Goal: Information Seeking & Learning: Compare options

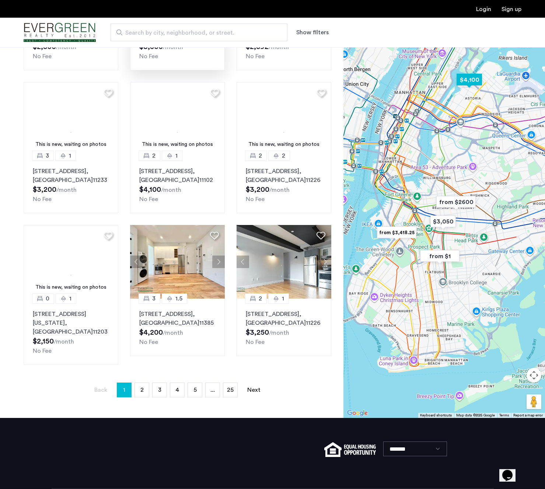
scroll to position [329, 0]
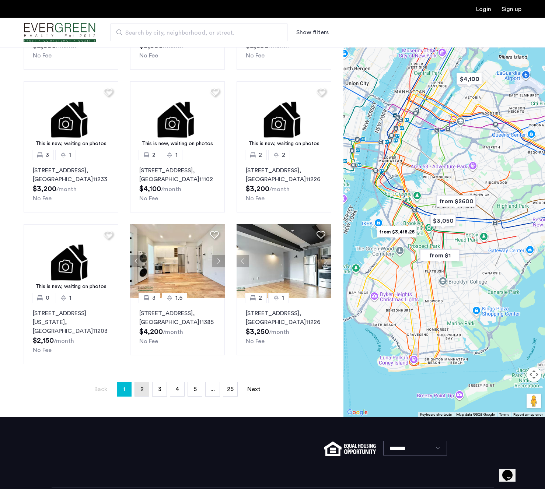
click at [143, 386] on span "2" at bounding box center [141, 389] width 3 height 6
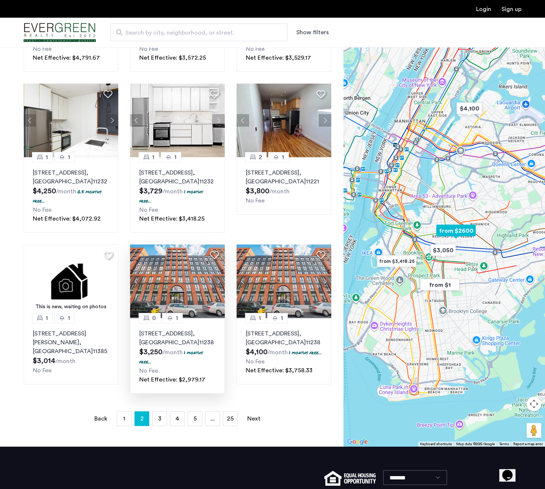
scroll to position [319, 0]
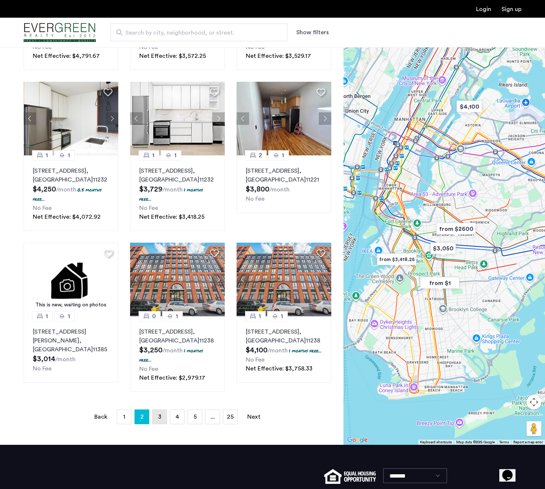
click at [159, 418] on span "3" at bounding box center [159, 417] width 3 height 6
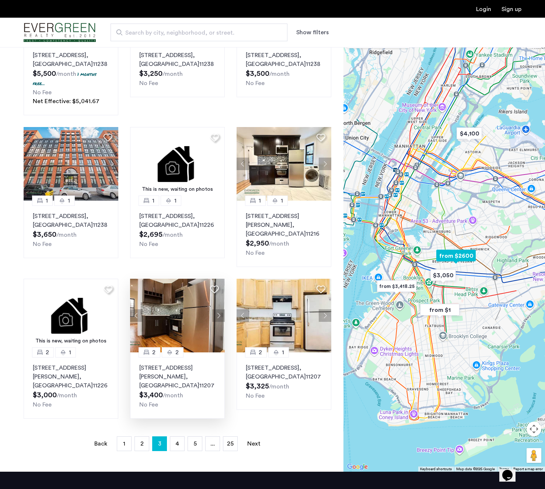
scroll to position [297, 0]
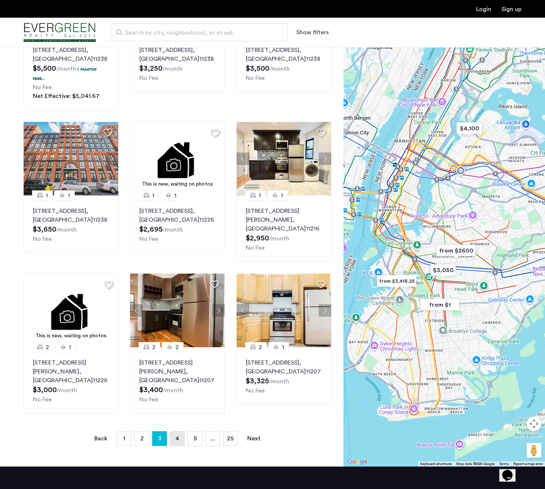
click at [178, 432] on link "page 4" at bounding box center [177, 439] width 14 height 14
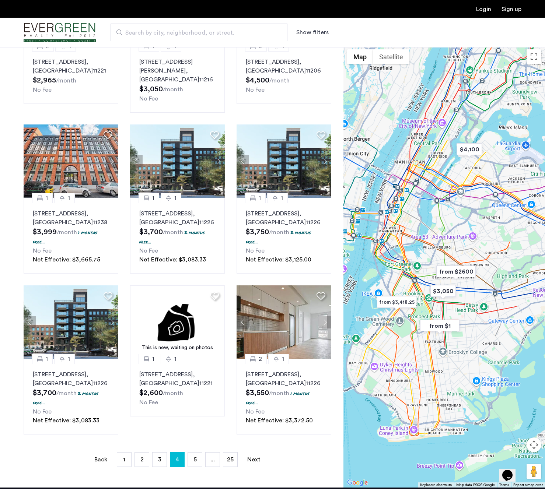
scroll to position [301, 0]
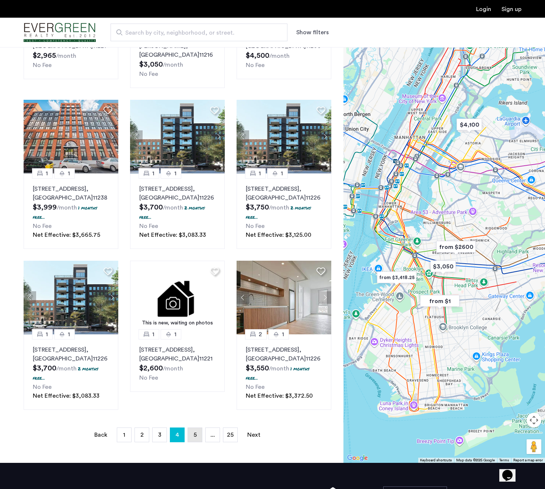
click at [193, 428] on link "page 5" at bounding box center [195, 435] width 14 height 14
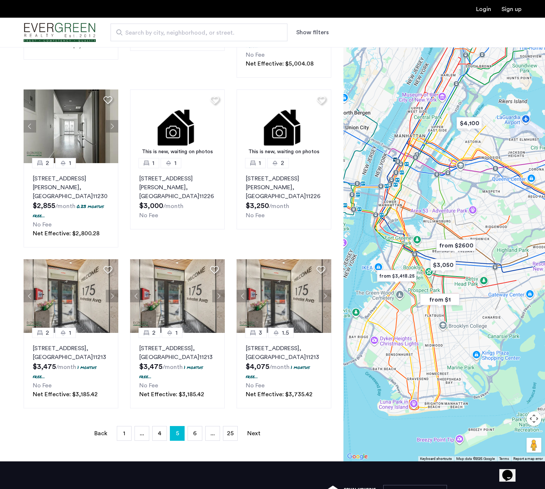
scroll to position [356, 0]
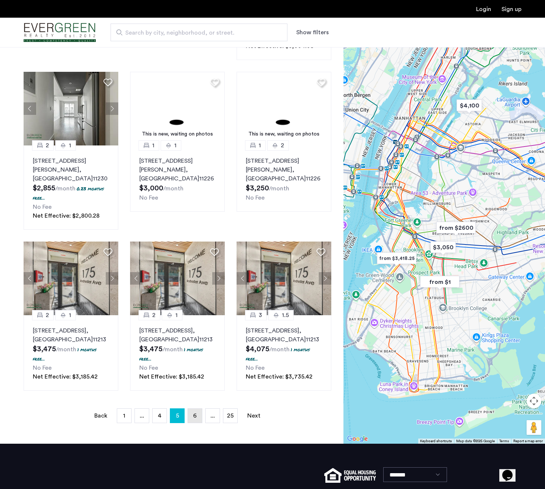
click at [197, 409] on link "page 6" at bounding box center [195, 416] width 14 height 14
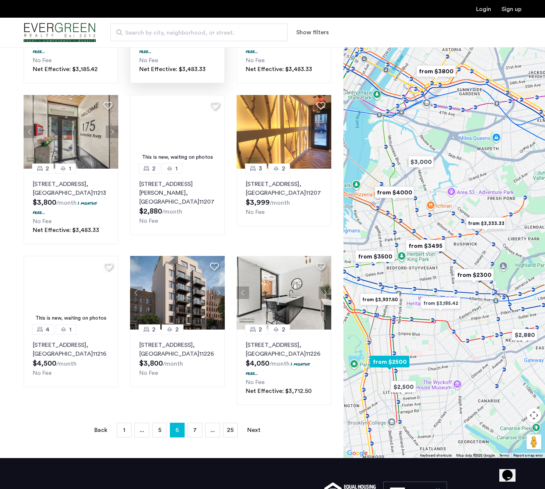
scroll to position [349, 0]
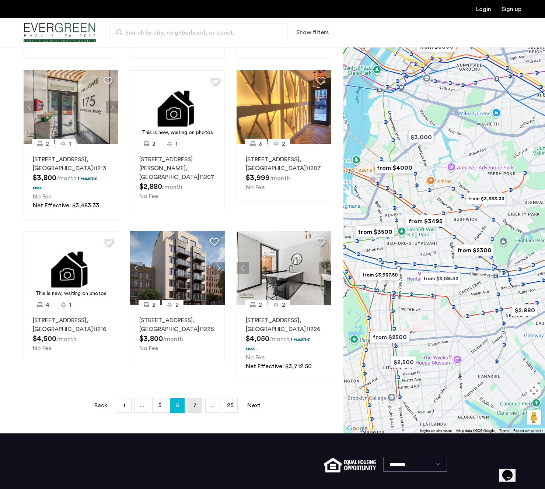
click at [200, 407] on link "page 7" at bounding box center [195, 406] width 14 height 14
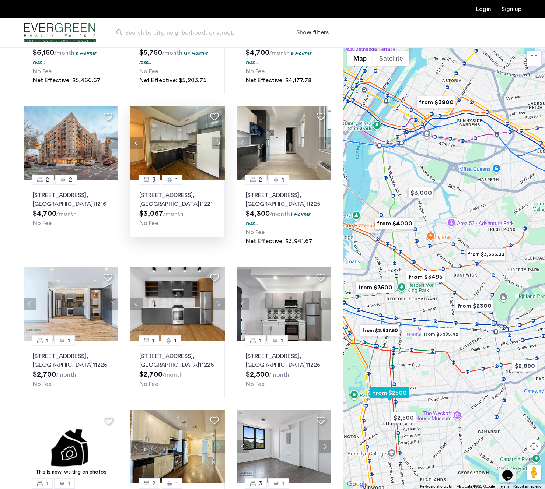
scroll to position [153, 0]
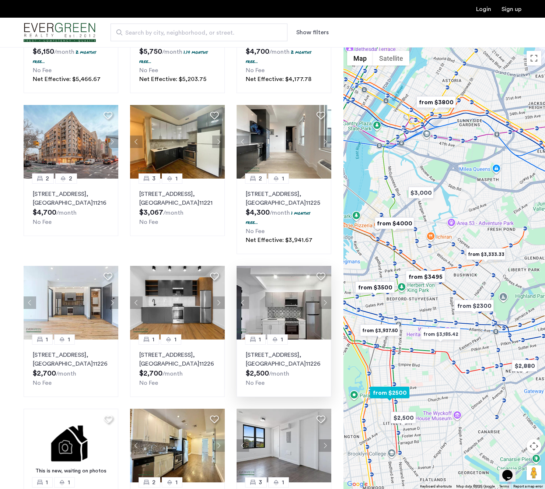
click at [320, 303] on button "Next apartment" at bounding box center [325, 303] width 13 height 13
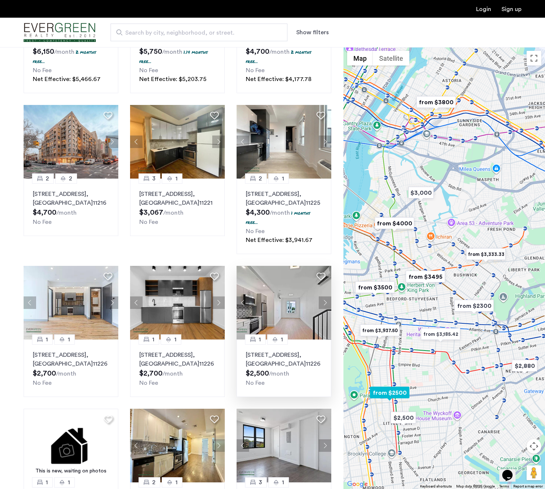
click at [320, 303] on button "Next apartment" at bounding box center [325, 303] width 13 height 13
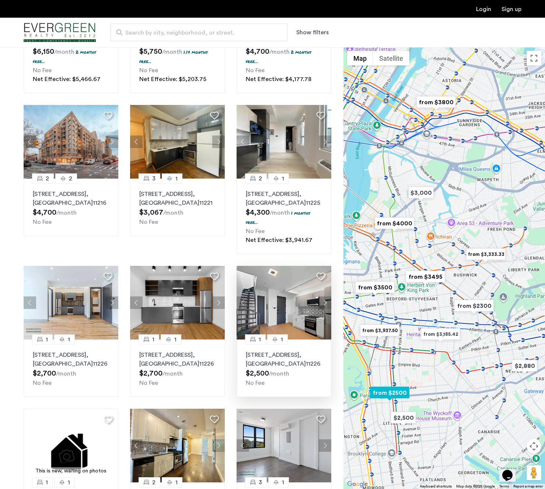
click at [320, 303] on button "Next apartment" at bounding box center [325, 303] width 13 height 13
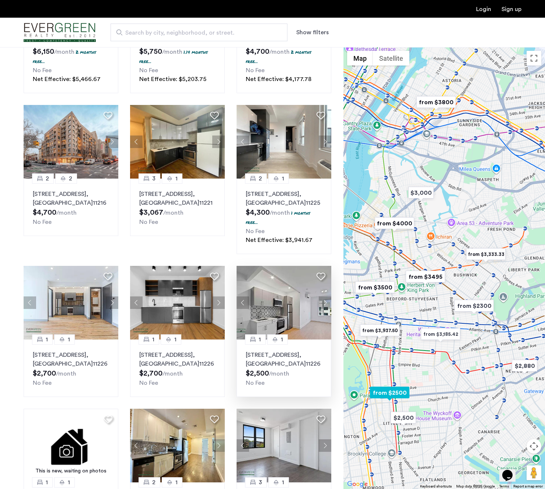
click at [320, 303] on button "Next apartment" at bounding box center [325, 303] width 13 height 13
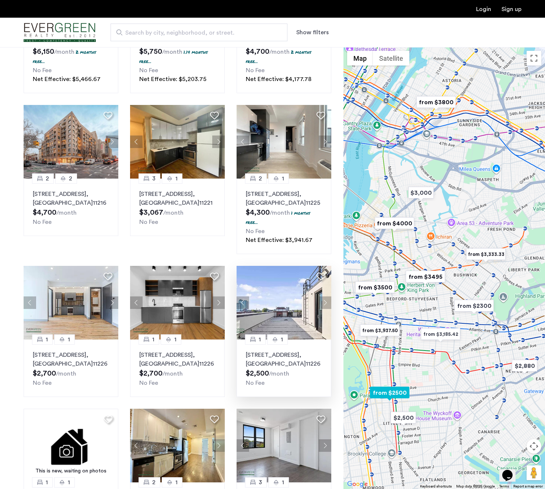
click at [320, 303] on button "Next apartment" at bounding box center [325, 303] width 13 height 13
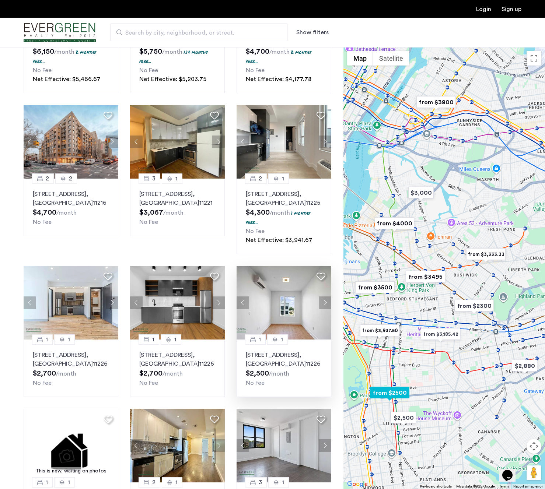
click at [320, 303] on button "Next apartment" at bounding box center [325, 303] width 13 height 13
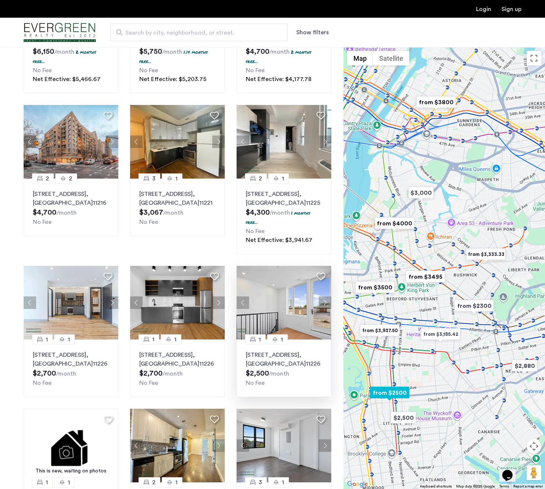
click at [320, 303] on button "Next apartment" at bounding box center [325, 303] width 13 height 13
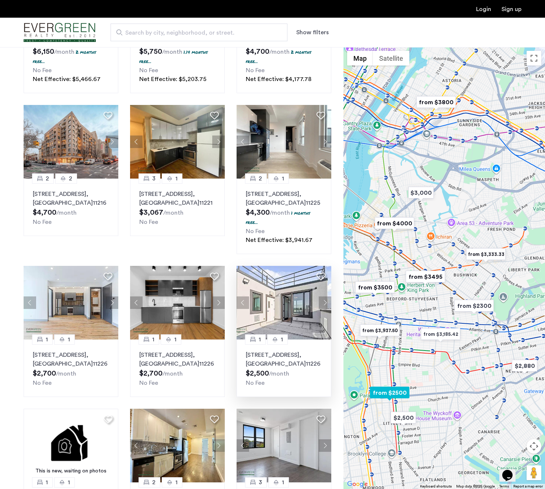
click at [320, 303] on button "Next apartment" at bounding box center [325, 303] width 13 height 13
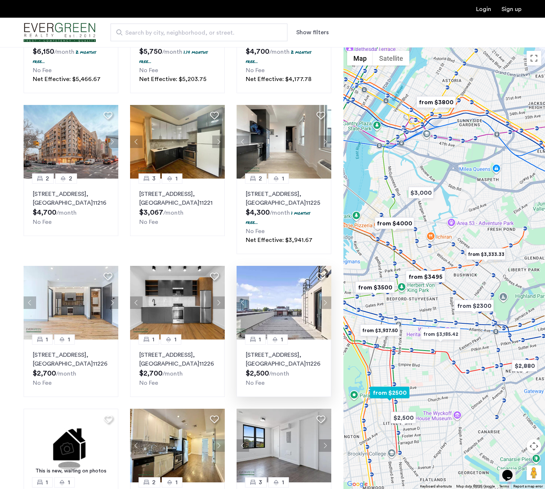
click at [320, 303] on button "Next apartment" at bounding box center [325, 303] width 13 height 13
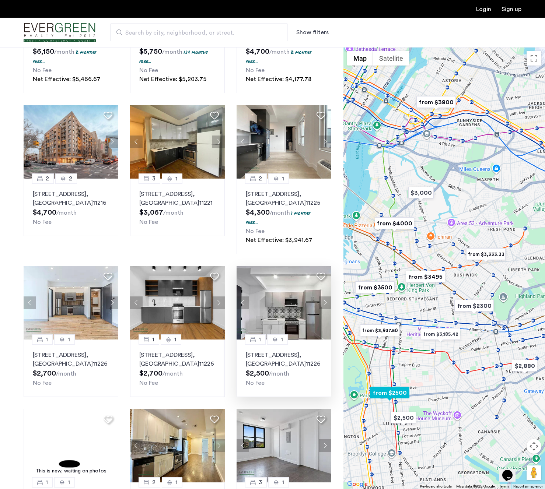
click at [322, 308] on button "Next apartment" at bounding box center [325, 303] width 13 height 13
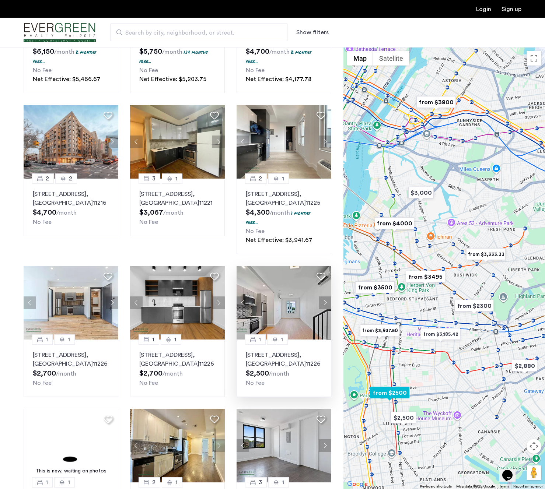
click at [322, 308] on button "Next apartment" at bounding box center [325, 303] width 13 height 13
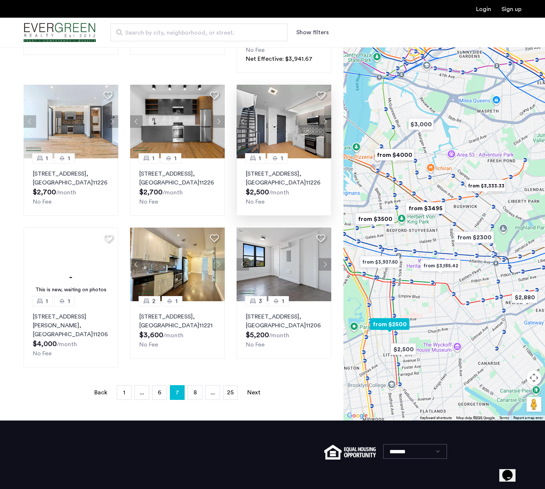
scroll to position [341, 0]
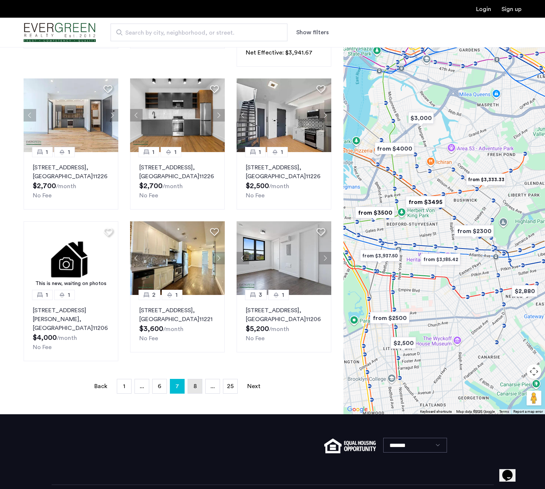
click at [192, 392] on link "page 8" at bounding box center [195, 386] width 14 height 14
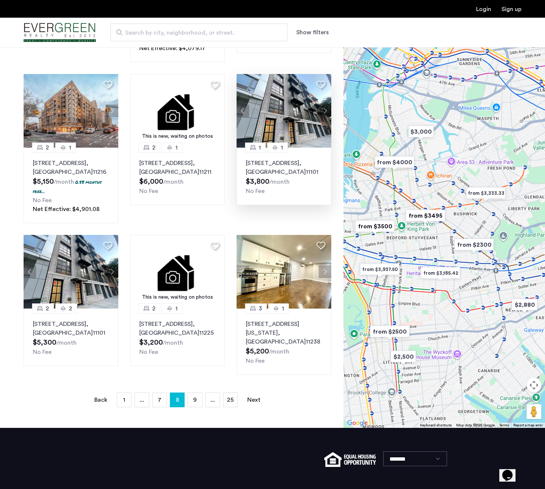
scroll to position [354, 0]
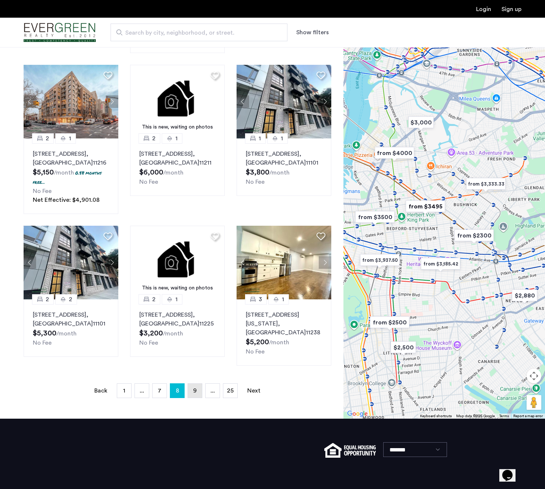
click at [197, 392] on link "page 9" at bounding box center [195, 391] width 14 height 14
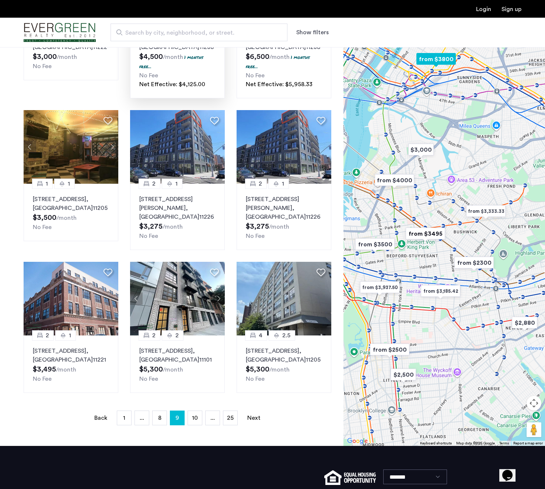
scroll to position [324, 0]
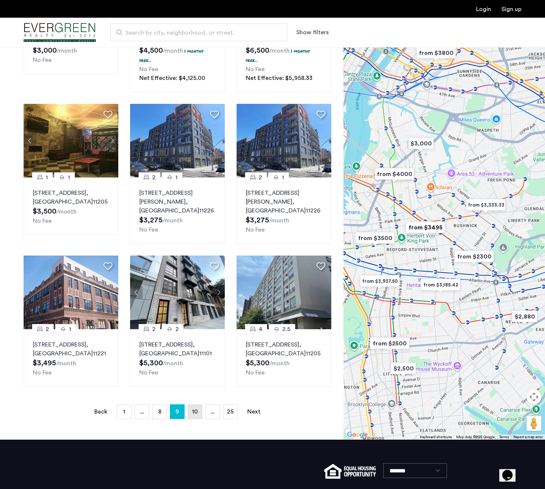
click at [196, 415] on span "10" at bounding box center [195, 412] width 6 height 6
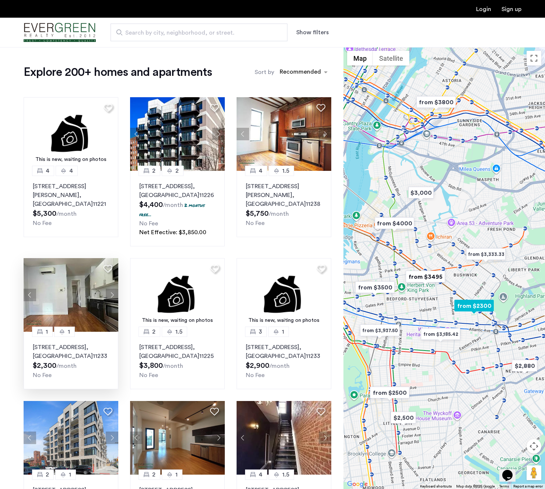
click at [109, 298] on button "Next apartment" at bounding box center [112, 295] width 13 height 13
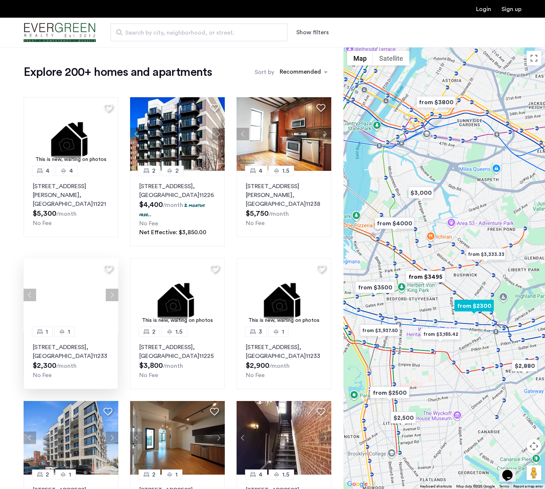
click at [109, 298] on button "Next apartment" at bounding box center [112, 295] width 13 height 13
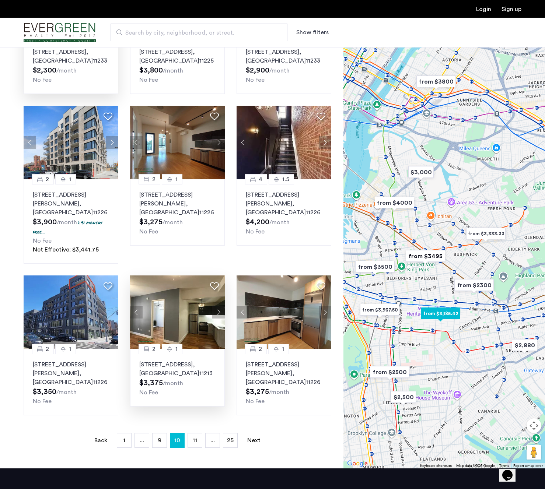
scroll to position [303, 0]
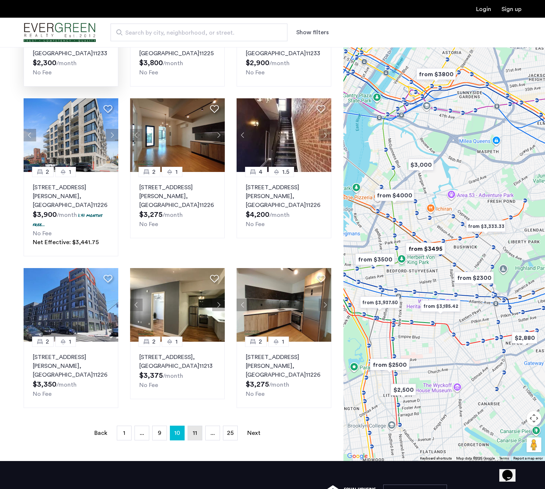
click at [193, 430] on span "11" at bounding box center [195, 433] width 4 height 6
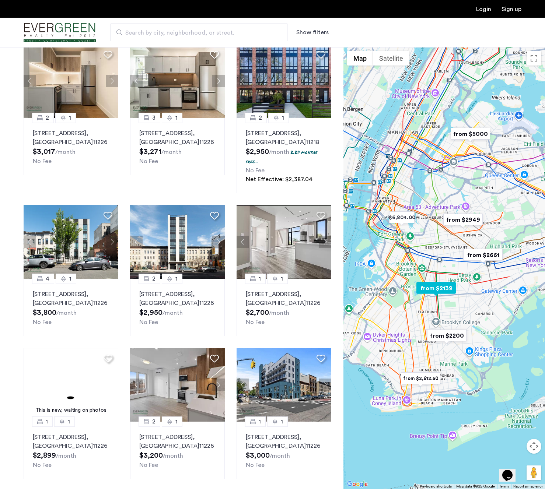
scroll to position [54, 0]
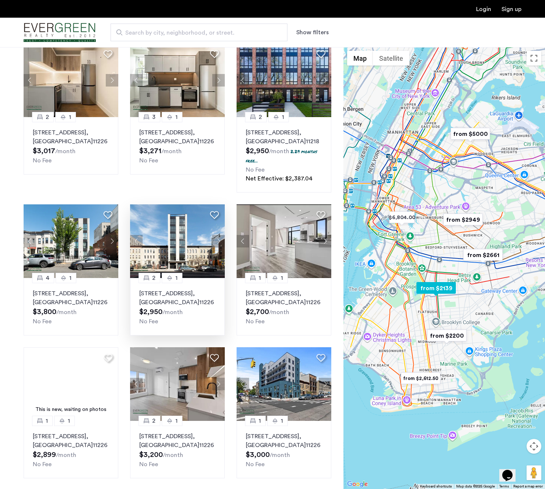
click at [218, 243] on button "Next apartment" at bounding box center [218, 241] width 13 height 13
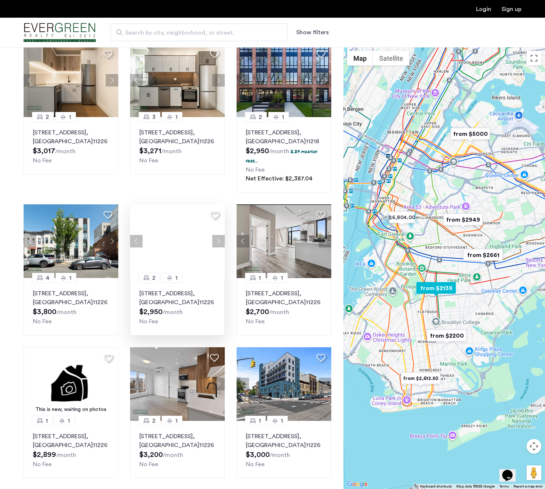
click at [218, 243] on button "Next apartment" at bounding box center [218, 241] width 13 height 13
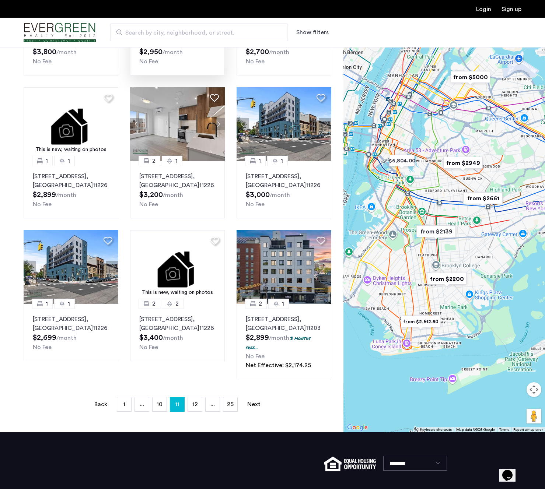
scroll to position [318, 0]
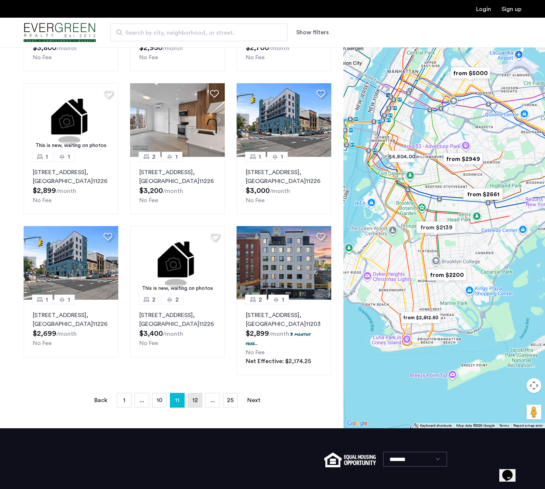
click at [195, 406] on link "page 12" at bounding box center [195, 400] width 14 height 14
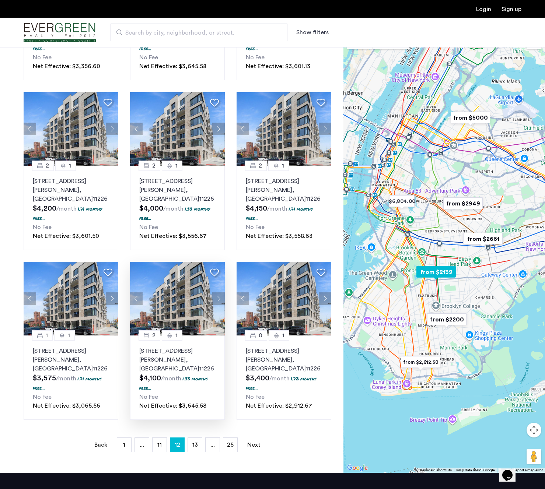
scroll to position [346, 0]
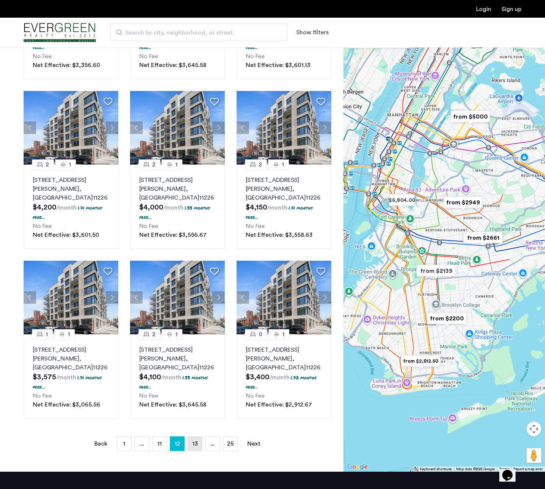
click at [197, 437] on link "page 13" at bounding box center [195, 444] width 14 height 14
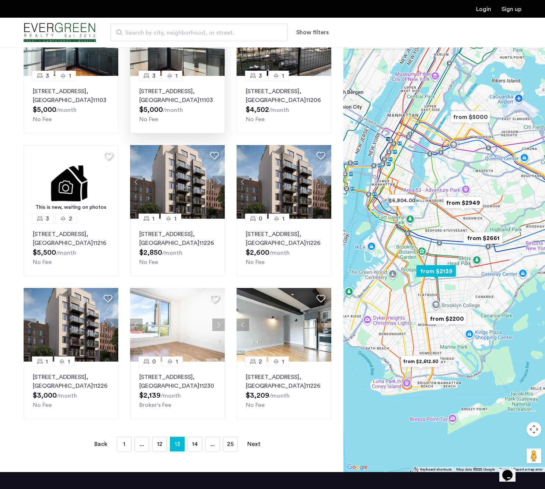
scroll to position [282, 0]
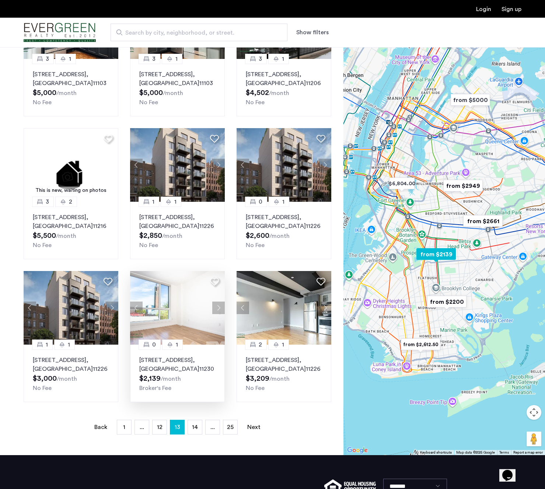
click at [217, 302] on button "Next apartment" at bounding box center [218, 308] width 13 height 13
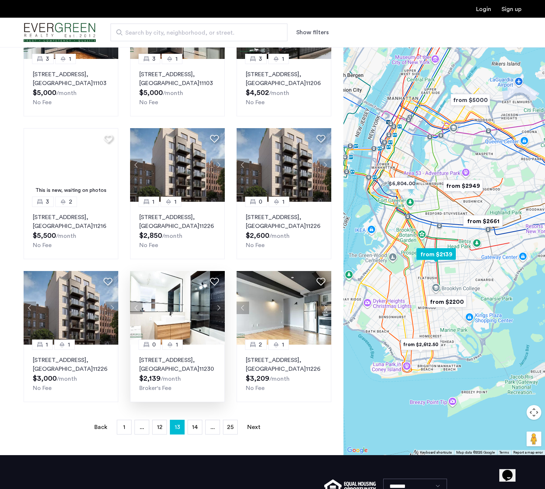
click at [217, 302] on button "Next apartment" at bounding box center [218, 308] width 13 height 13
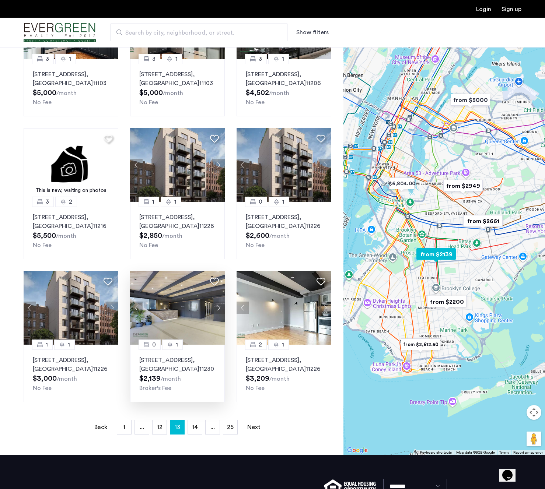
click at [217, 302] on button "Next apartment" at bounding box center [218, 308] width 13 height 13
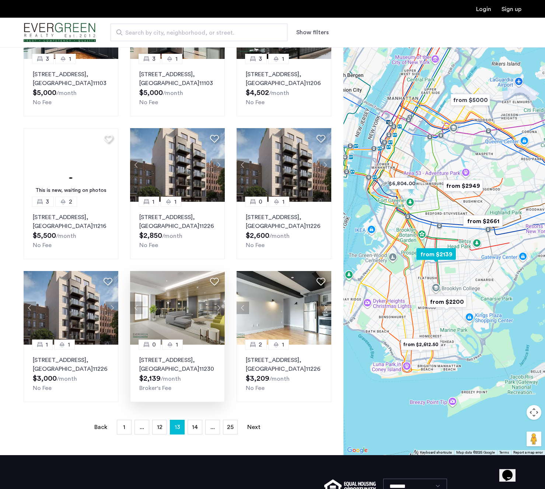
click at [217, 302] on button "Next apartment" at bounding box center [218, 308] width 13 height 13
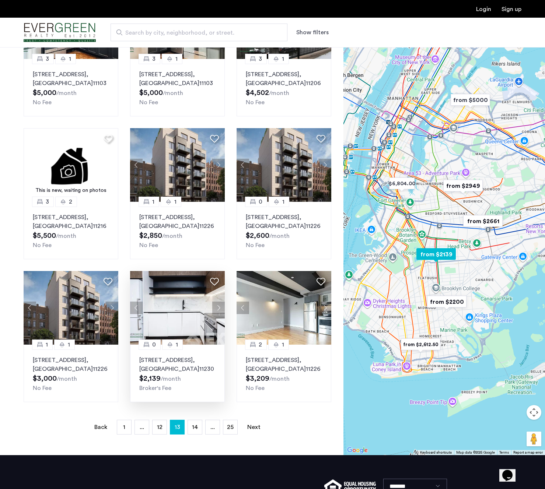
click at [217, 302] on button "Next apartment" at bounding box center [218, 308] width 13 height 13
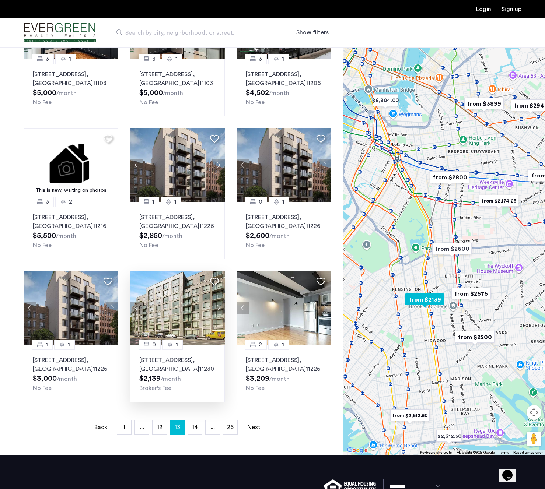
click at [218, 302] on button "Next apartment" at bounding box center [218, 308] width 13 height 13
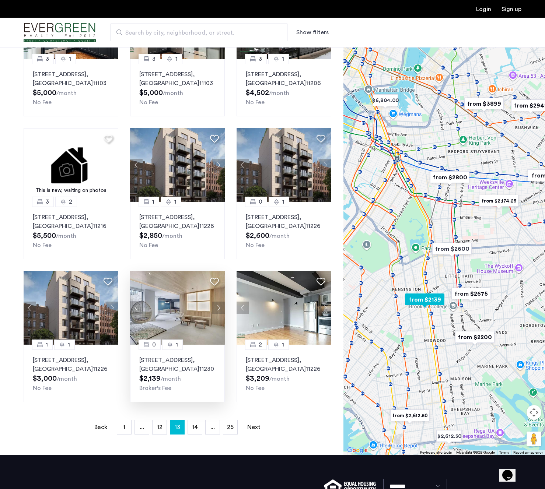
click at [218, 302] on button "Next apartment" at bounding box center [218, 308] width 13 height 13
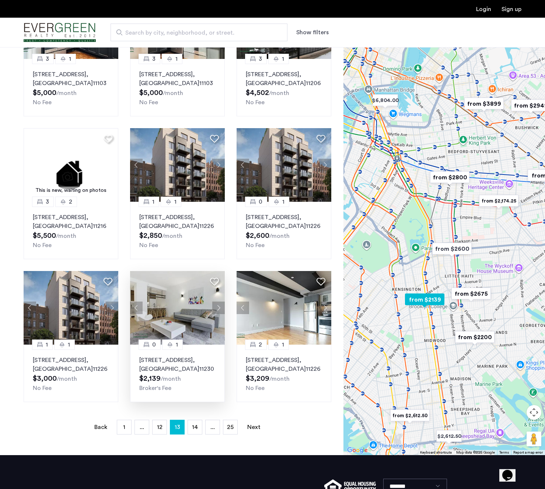
click at [218, 302] on button "Next apartment" at bounding box center [218, 308] width 13 height 13
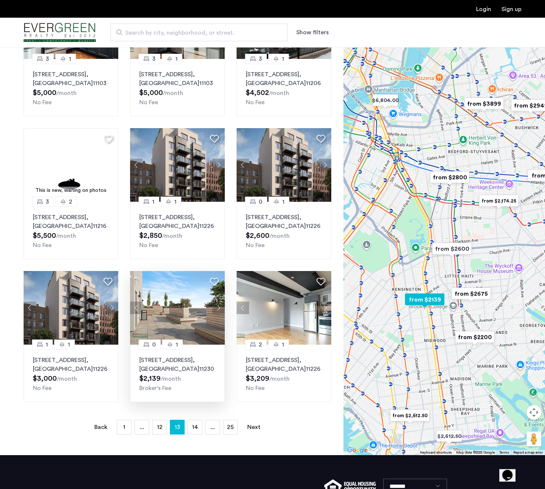
click at [218, 302] on button "Next apartment" at bounding box center [218, 308] width 13 height 13
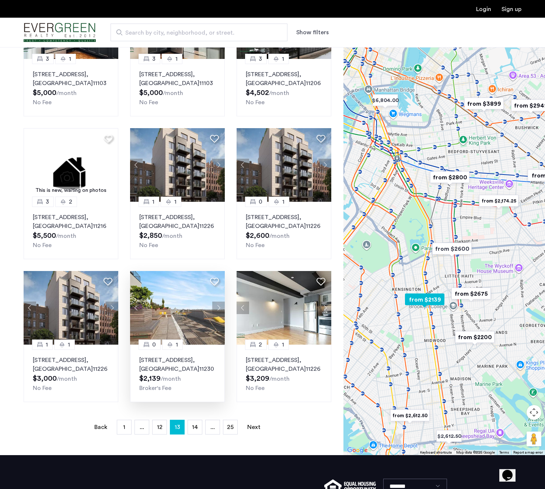
click at [218, 302] on button "Next apartment" at bounding box center [218, 308] width 13 height 13
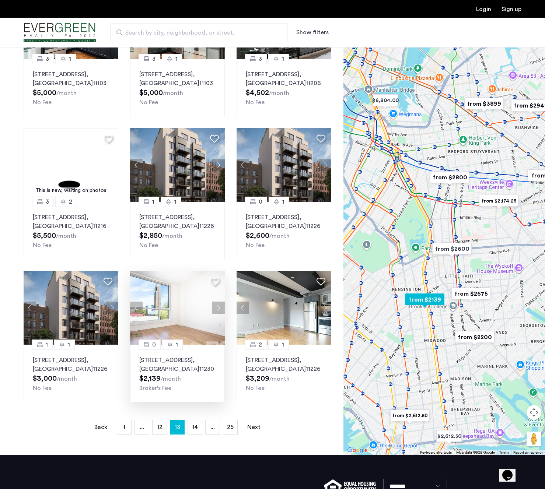
click at [218, 302] on button "Next apartment" at bounding box center [218, 308] width 13 height 13
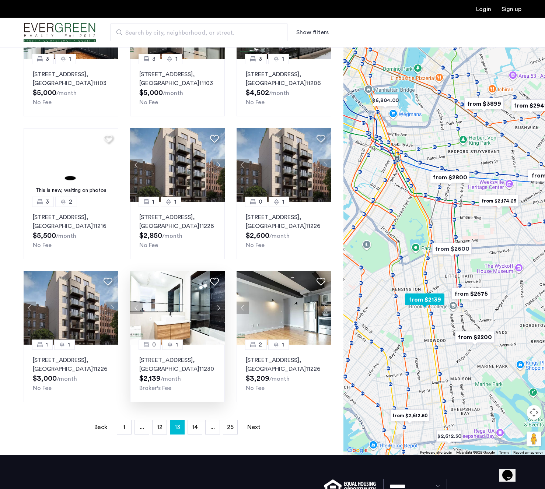
click at [218, 302] on button "Next apartment" at bounding box center [218, 308] width 13 height 13
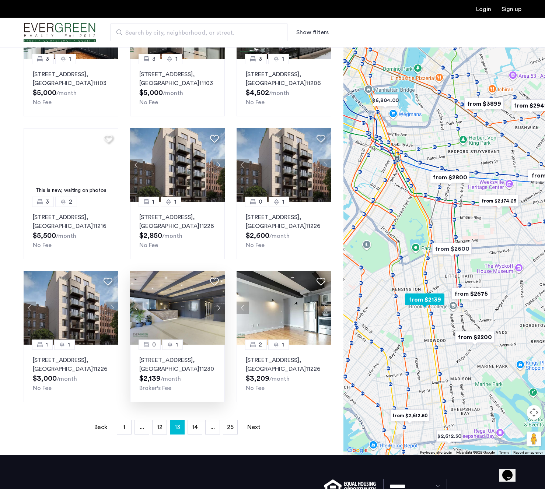
click at [218, 302] on button "Next apartment" at bounding box center [218, 308] width 13 height 13
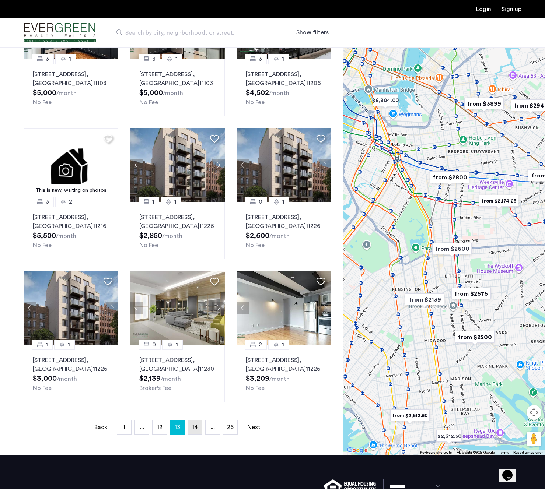
click at [194, 424] on span "14" at bounding box center [195, 427] width 6 height 6
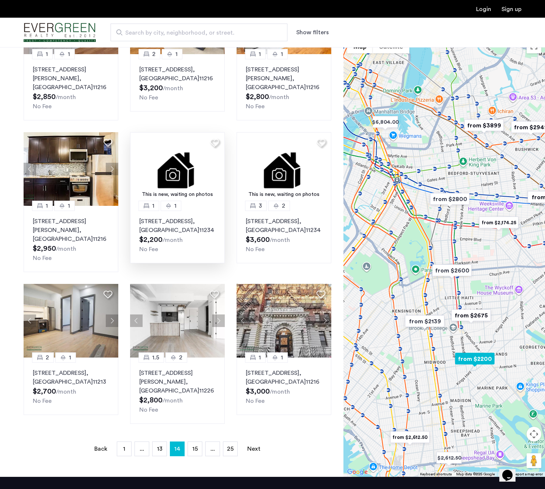
scroll to position [278, 0]
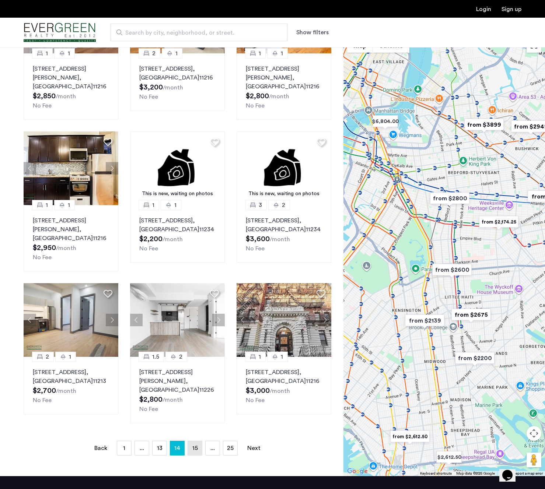
click at [197, 445] on span "15" at bounding box center [195, 448] width 6 height 6
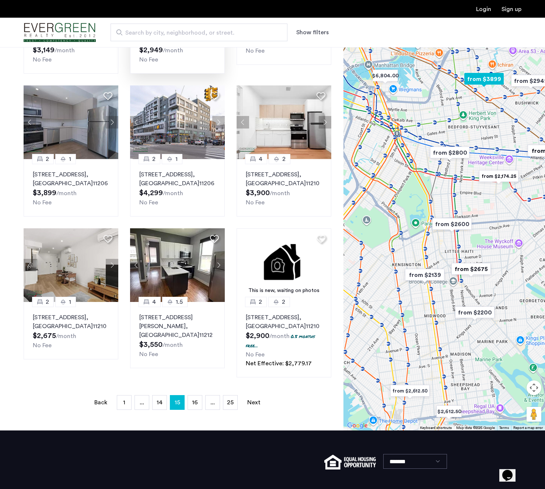
scroll to position [316, 0]
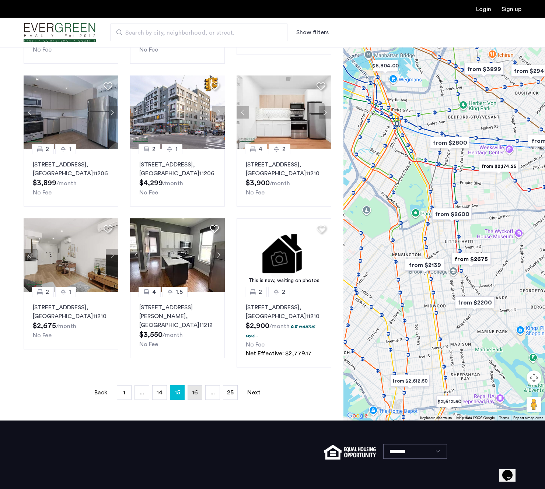
click at [194, 396] on span "16" at bounding box center [195, 393] width 6 height 6
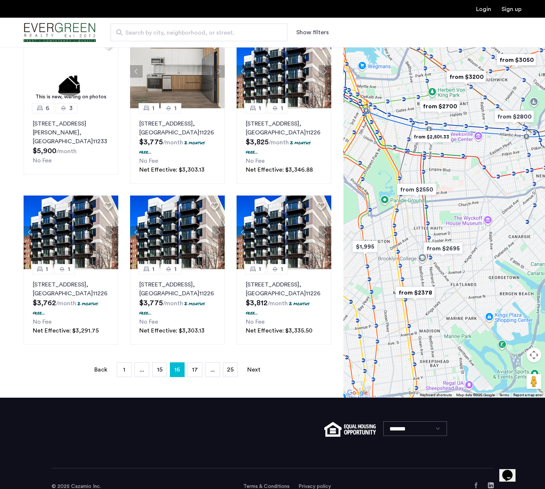
scroll to position [370, 0]
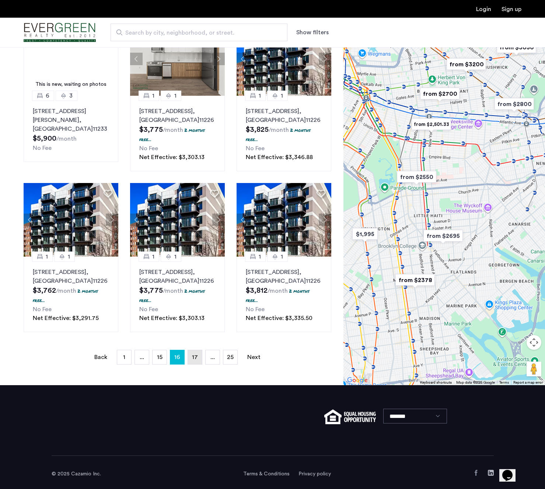
click at [196, 360] on span "17" at bounding box center [195, 357] width 6 height 6
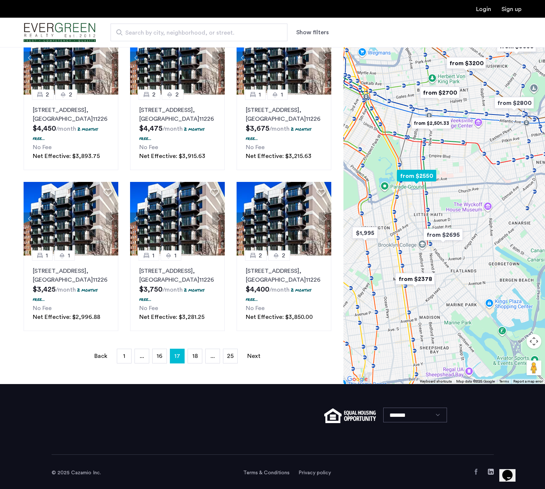
scroll to position [403, 0]
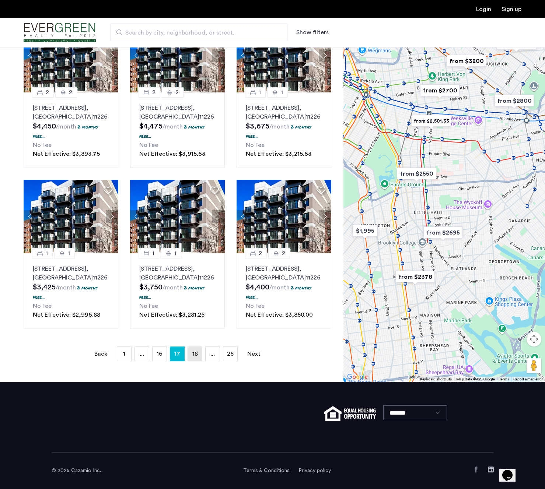
click at [196, 354] on span "18" at bounding box center [195, 354] width 6 height 6
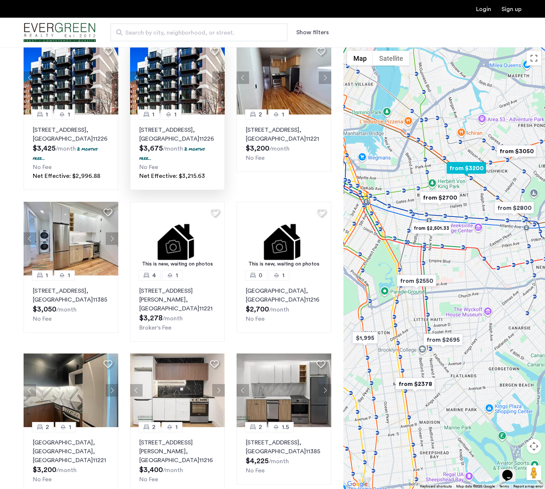
scroll to position [225, 0]
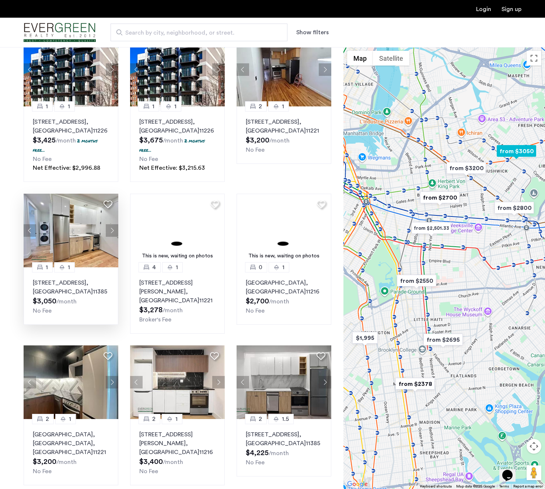
click at [109, 230] on button "Next apartment" at bounding box center [112, 230] width 13 height 13
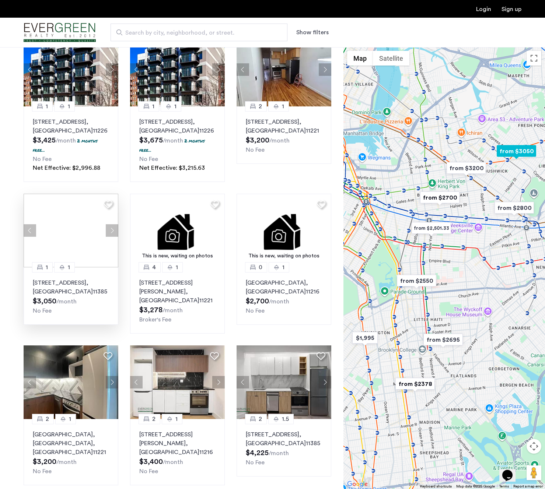
click at [109, 230] on div at bounding box center [71, 231] width 95 height 74
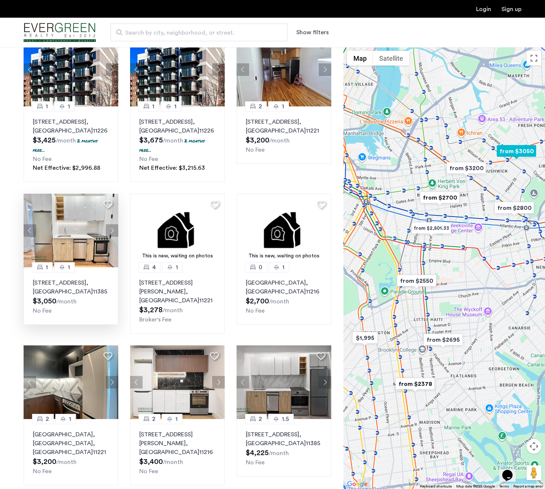
click at [109, 230] on button "Next apartment" at bounding box center [112, 230] width 13 height 13
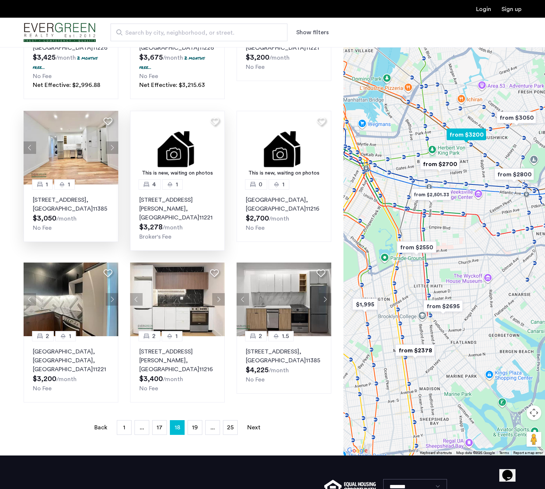
scroll to position [366, 0]
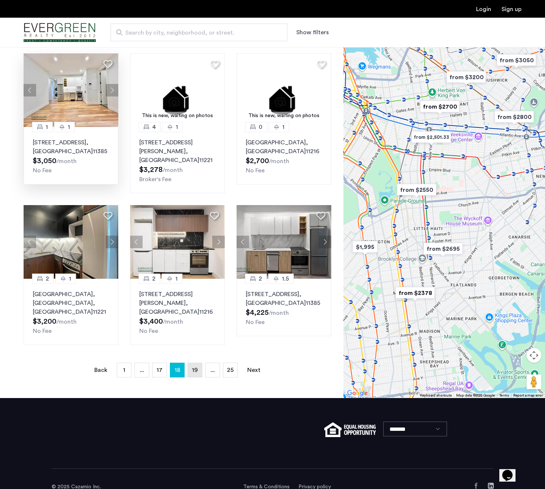
click at [196, 367] on span "19" at bounding box center [195, 370] width 6 height 6
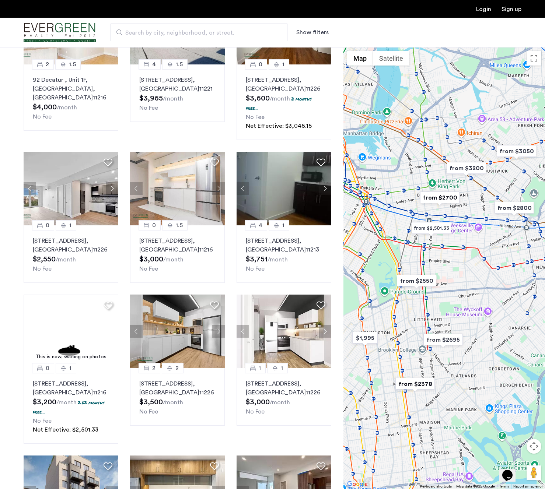
scroll to position [130, 0]
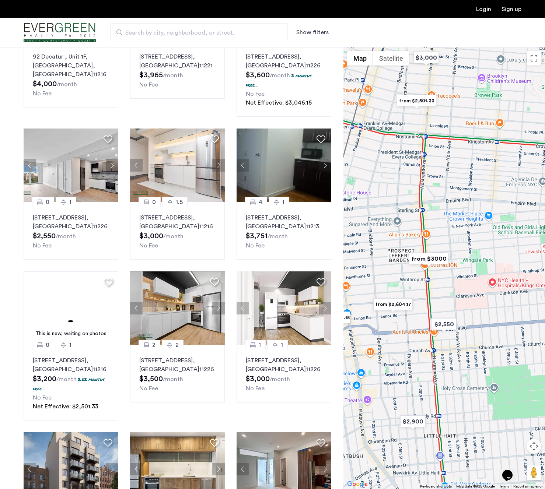
drag, startPoint x: 411, startPoint y: 292, endPoint x: 483, endPoint y: 270, distance: 74.6
click at [483, 270] on div at bounding box center [443, 268] width 201 height 442
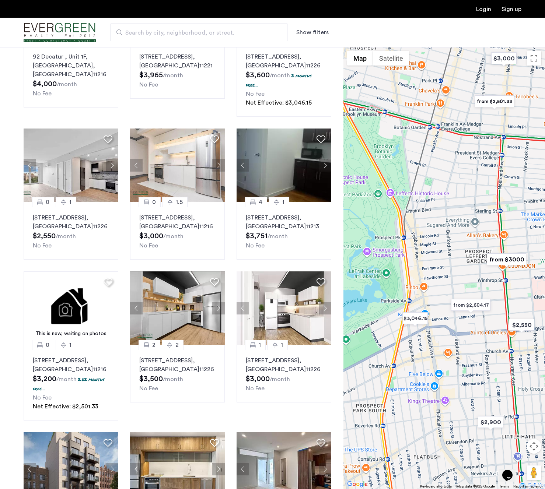
drag, startPoint x: 380, startPoint y: 350, endPoint x: 460, endPoint y: 351, distance: 79.9
click at [460, 351] on div at bounding box center [443, 268] width 201 height 442
click at [109, 167] on button "Next apartment" at bounding box center [112, 165] width 13 height 13
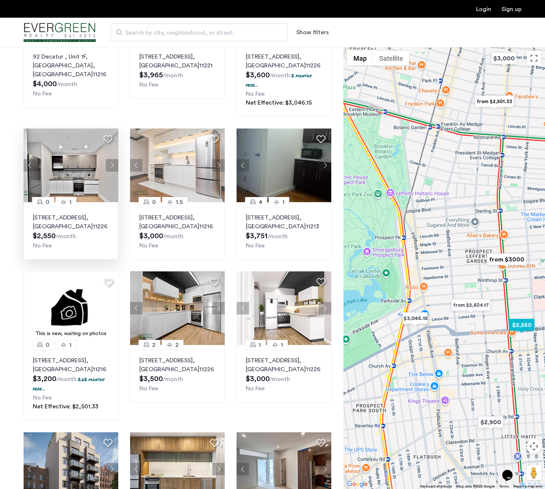
click at [108, 137] on icon at bounding box center [108, 139] width 9 height 9
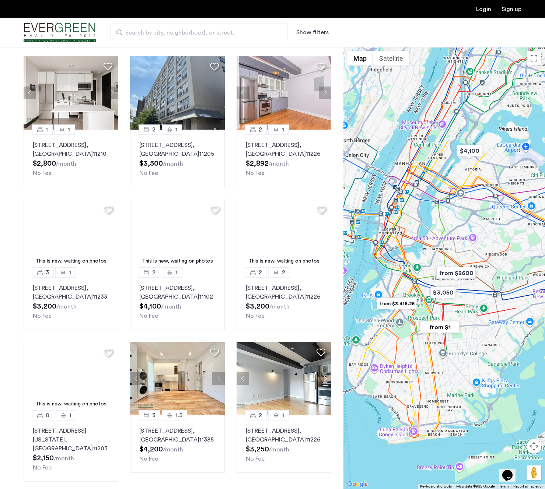
scroll to position [356, 0]
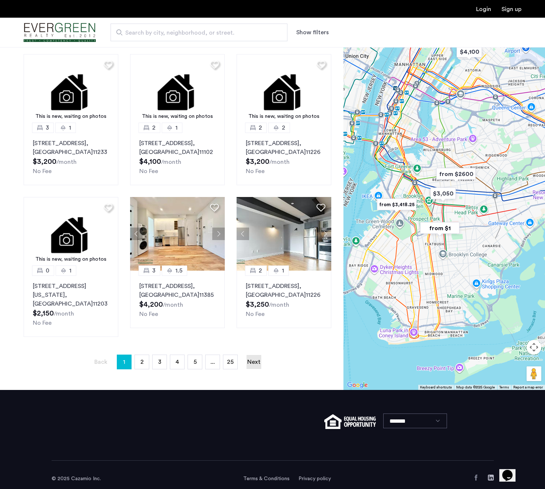
click at [249, 355] on link "Next page" at bounding box center [253, 362] width 15 height 14
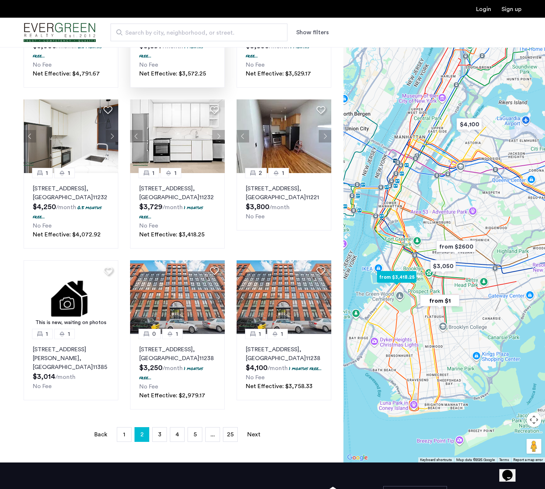
scroll to position [385, 0]
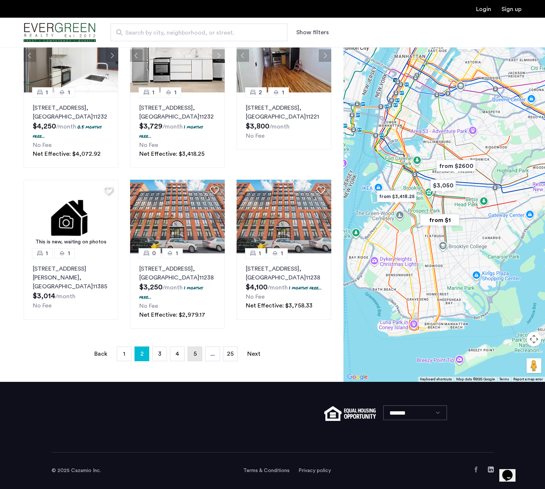
click at [195, 354] on span "5" at bounding box center [194, 354] width 3 height 6
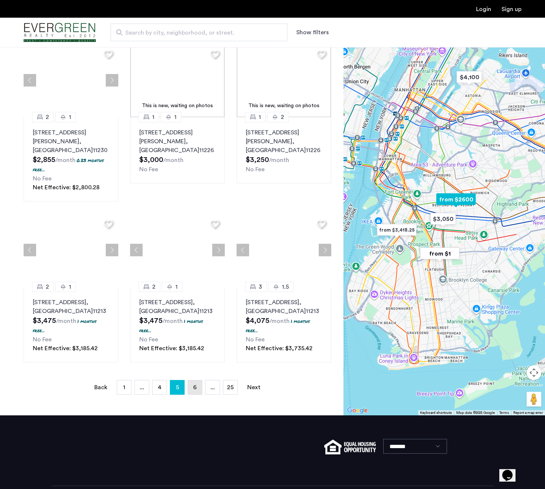
scroll to position [0, 0]
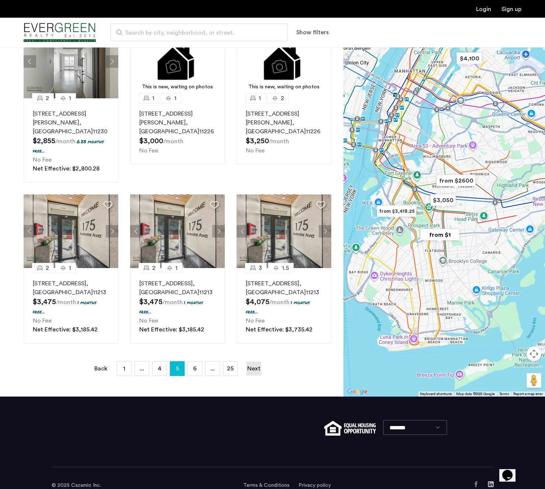
click at [253, 362] on link "Next page" at bounding box center [253, 369] width 15 height 14
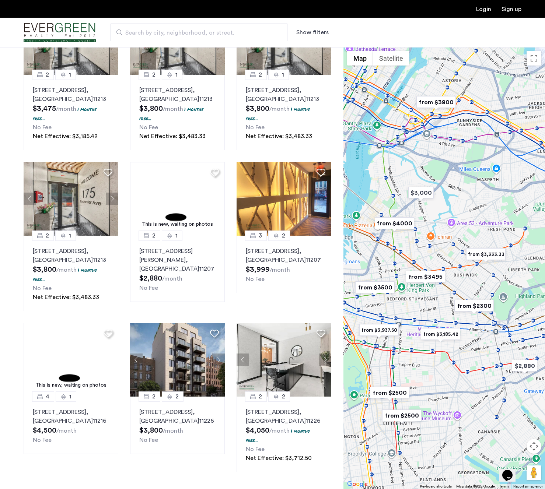
scroll to position [403, 0]
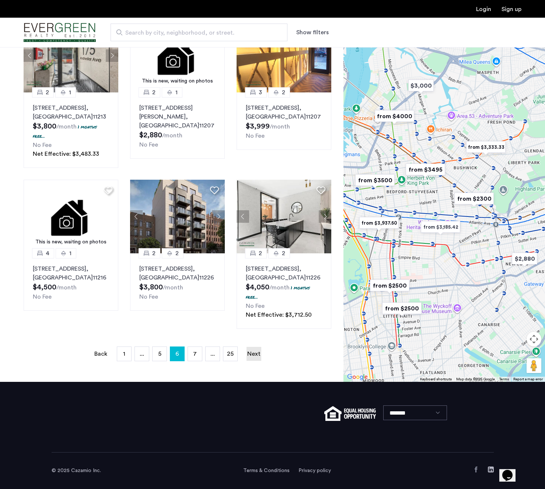
click at [254, 356] on link "Next page" at bounding box center [253, 354] width 15 height 14
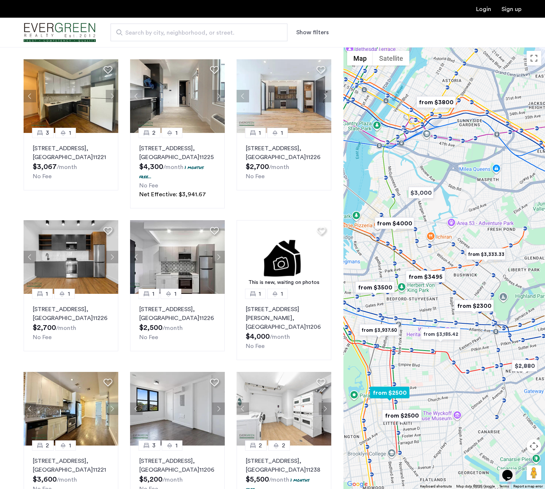
scroll to position [385, 0]
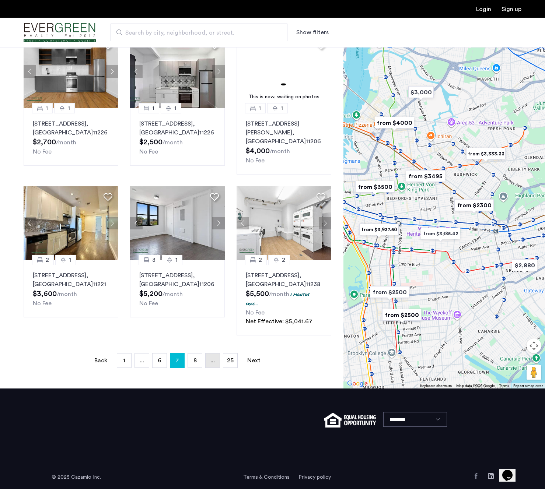
click at [212, 358] on span "..." at bounding box center [212, 361] width 4 height 6
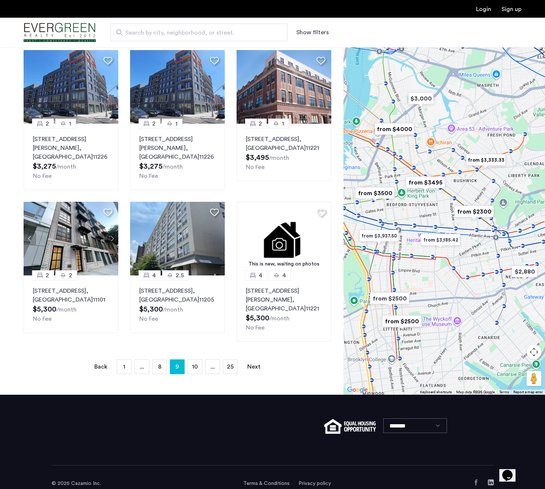
scroll to position [383, 0]
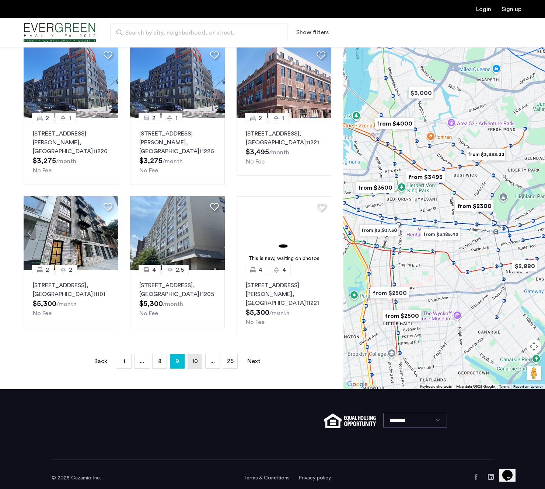
click at [199, 356] on link "page 10" at bounding box center [195, 361] width 14 height 14
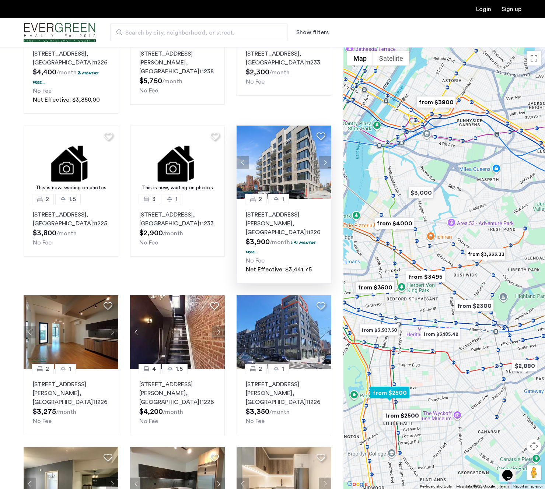
scroll to position [366, 0]
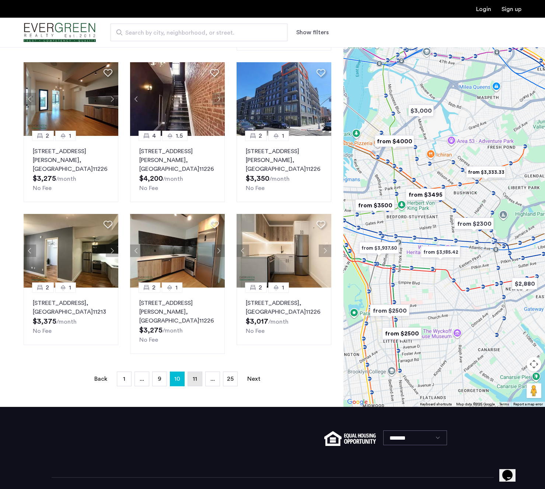
click at [198, 372] on link "page 11" at bounding box center [195, 379] width 14 height 14
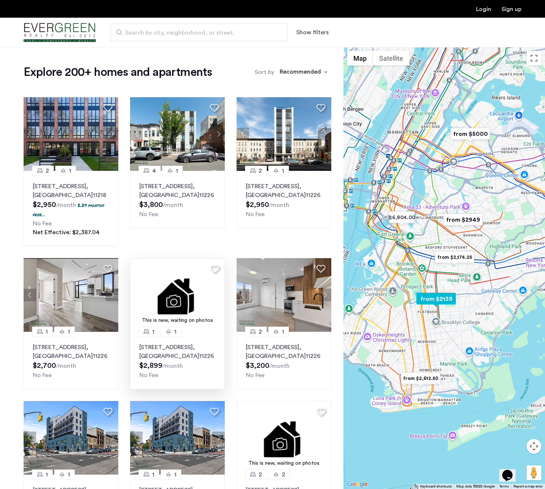
scroll to position [375, 0]
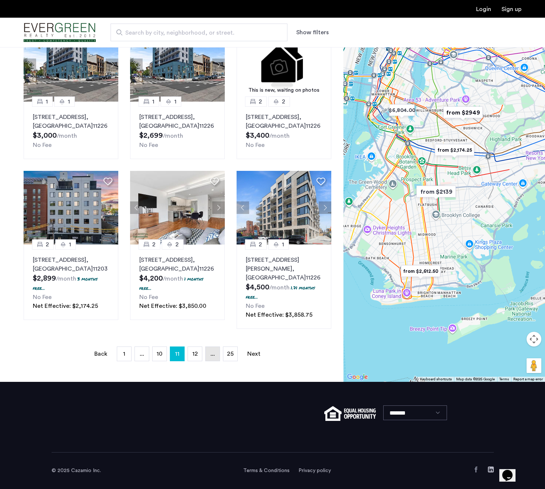
click at [212, 356] on span "..." at bounding box center [212, 354] width 4 height 6
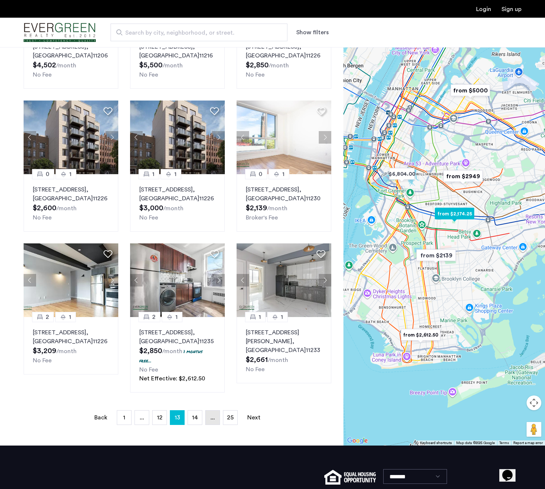
scroll to position [366, 0]
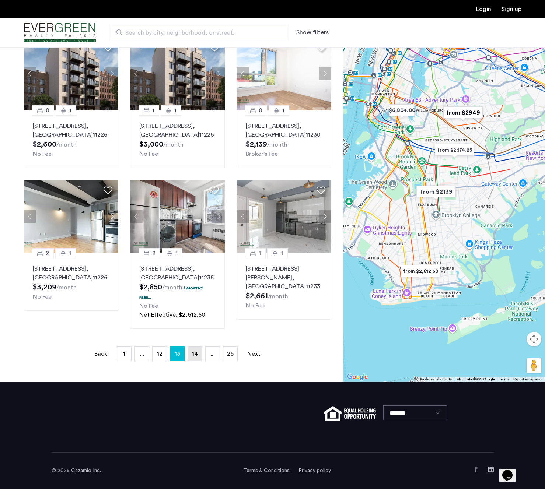
click at [199, 354] on link "page 14" at bounding box center [195, 354] width 14 height 14
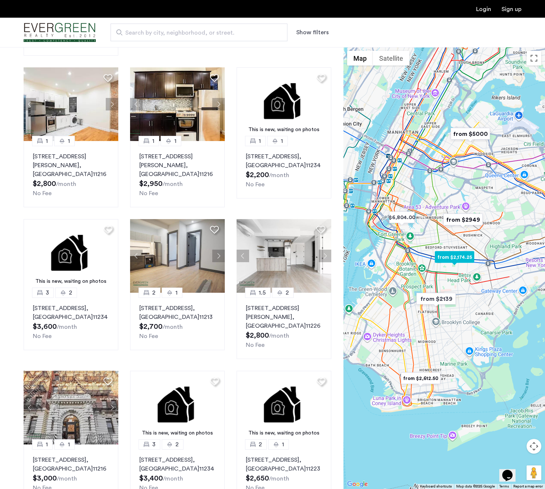
scroll to position [347, 0]
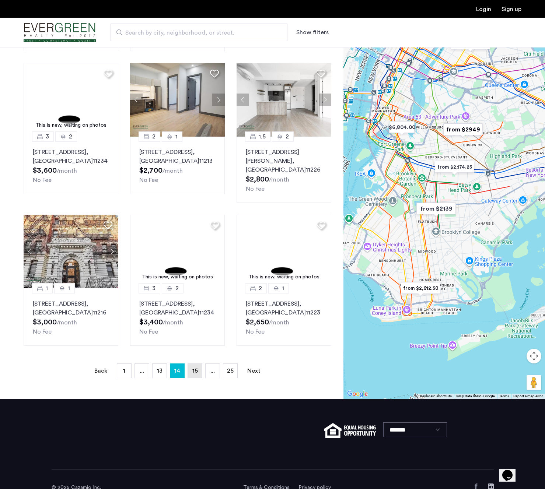
click at [196, 368] on span "15" at bounding box center [195, 371] width 6 height 6
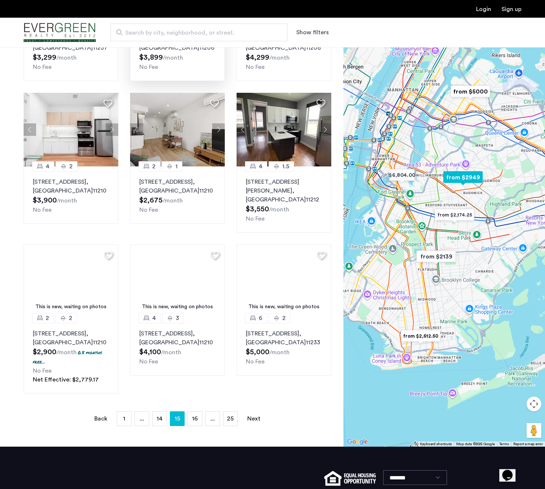
scroll to position [327, 0]
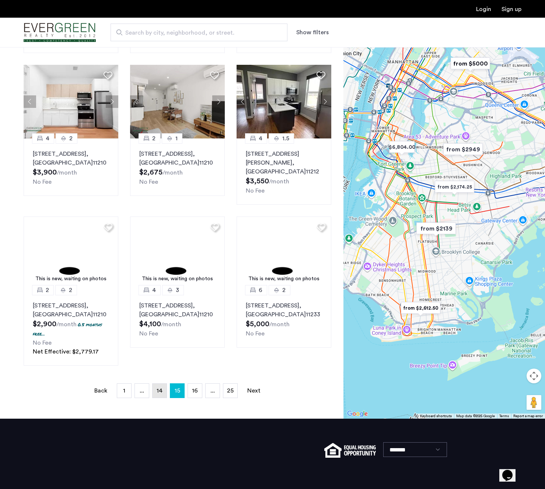
click at [160, 388] on span "14" at bounding box center [160, 391] width 6 height 6
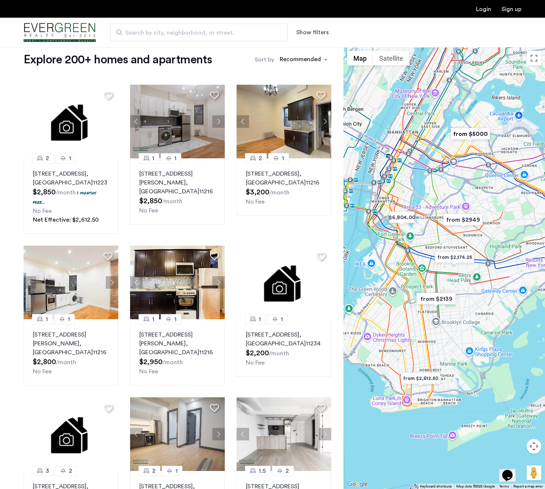
scroll to position [0, 0]
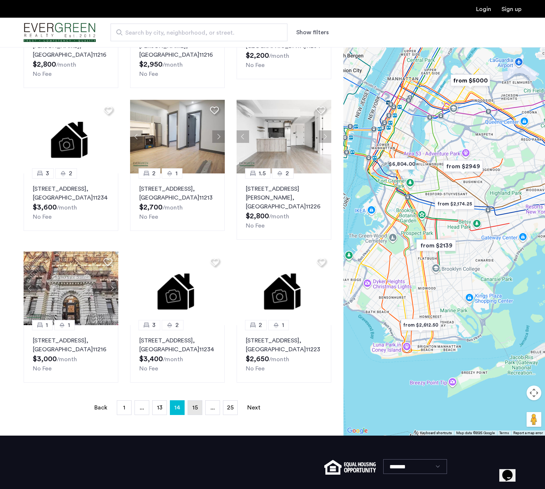
click at [195, 405] on span "15" at bounding box center [195, 408] width 6 height 6
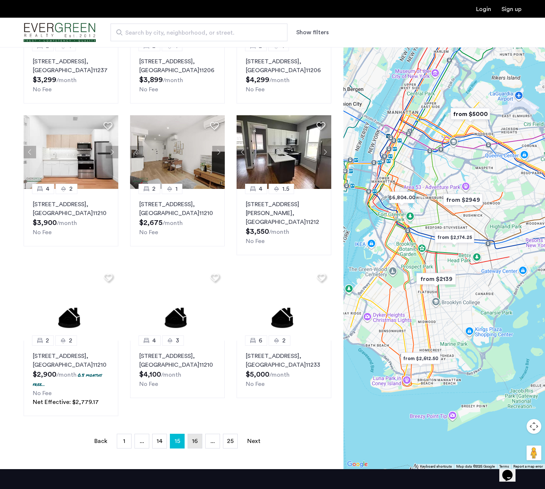
click at [197, 437] on link "page 16" at bounding box center [195, 441] width 14 height 14
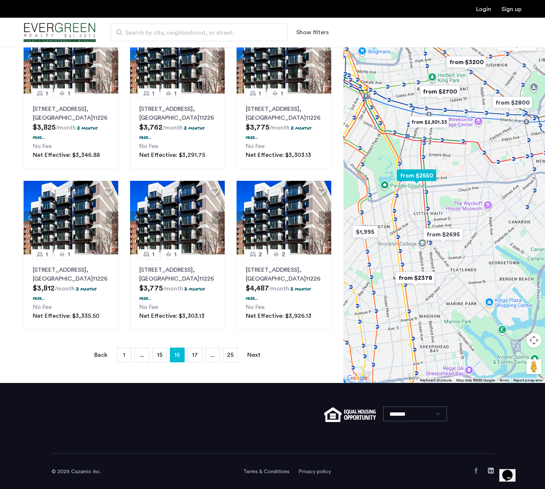
scroll to position [385, 0]
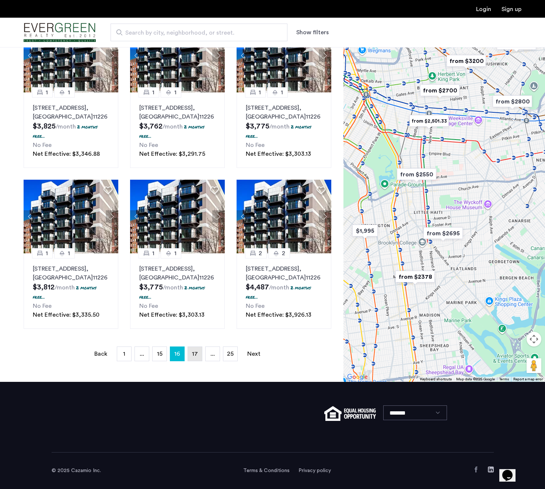
click at [194, 353] on span "17" at bounding box center [195, 354] width 6 height 6
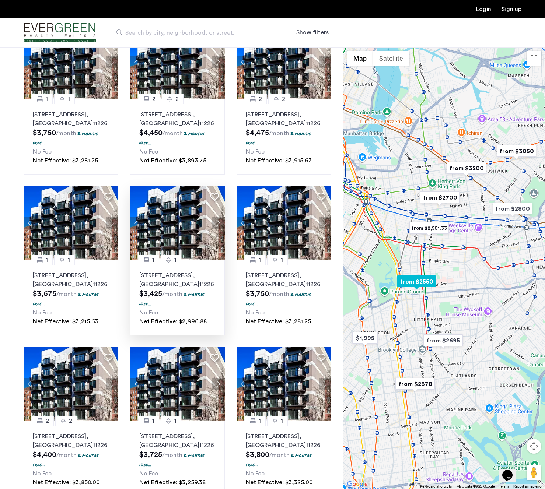
scroll to position [403, 0]
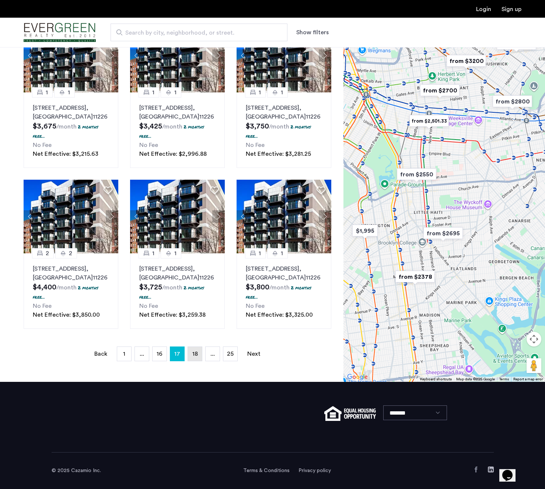
click at [196, 357] on span "18" at bounding box center [195, 354] width 6 height 6
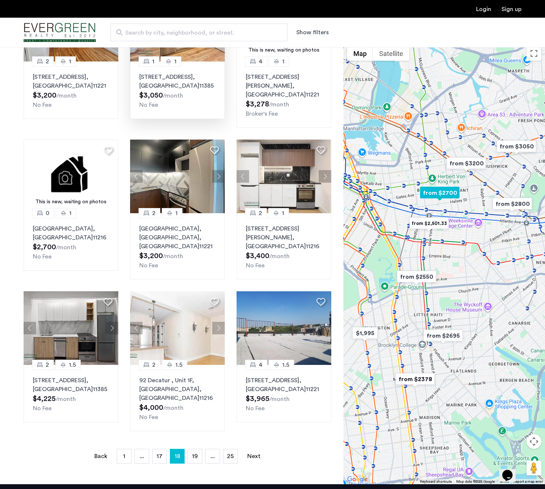
scroll to position [276, 0]
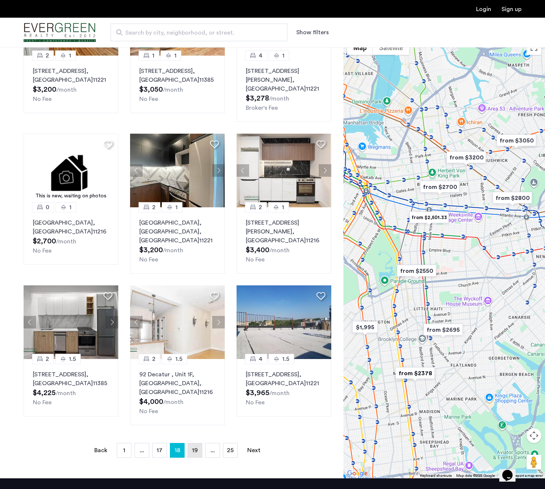
click at [192, 448] on span "19" at bounding box center [195, 451] width 6 height 6
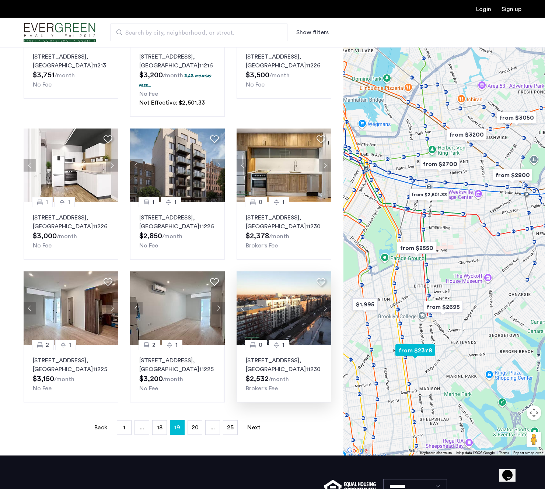
scroll to position [292, 0]
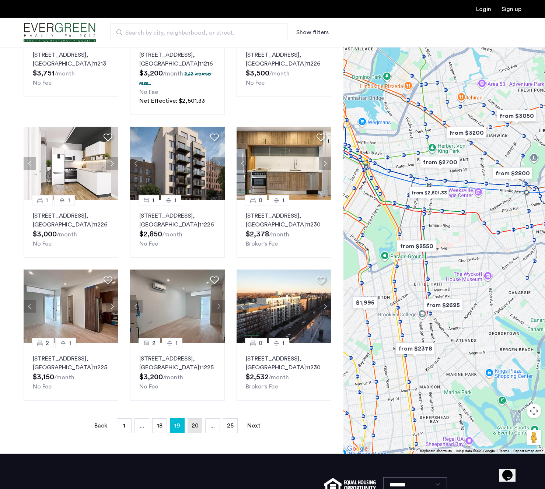
click at [196, 427] on span "20" at bounding box center [195, 426] width 7 height 6
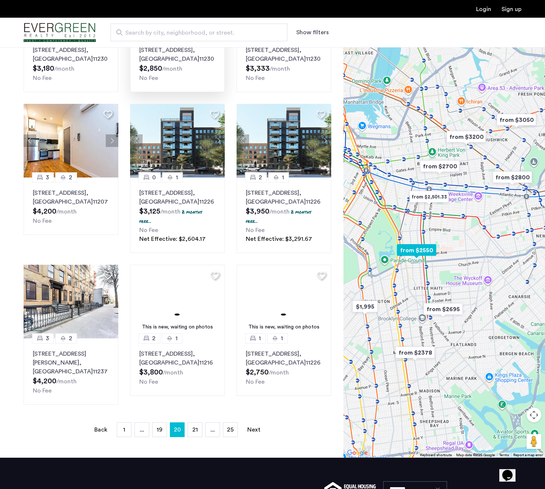
scroll to position [296, 0]
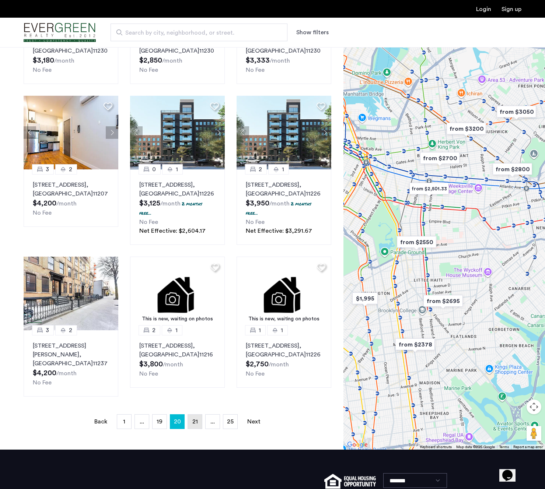
click at [196, 415] on link "page 21" at bounding box center [195, 422] width 14 height 14
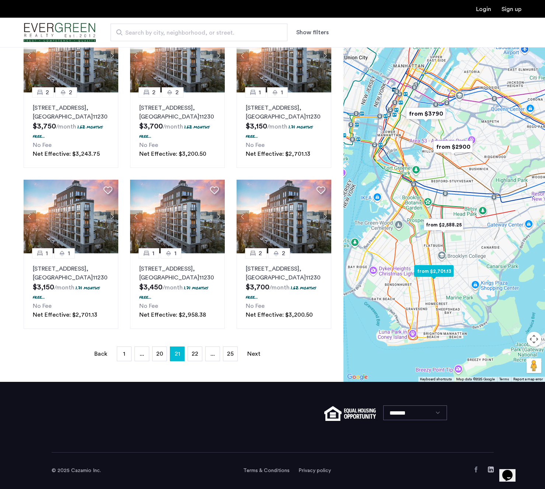
scroll to position [403, 0]
click at [195, 355] on span "22" at bounding box center [195, 354] width 7 height 6
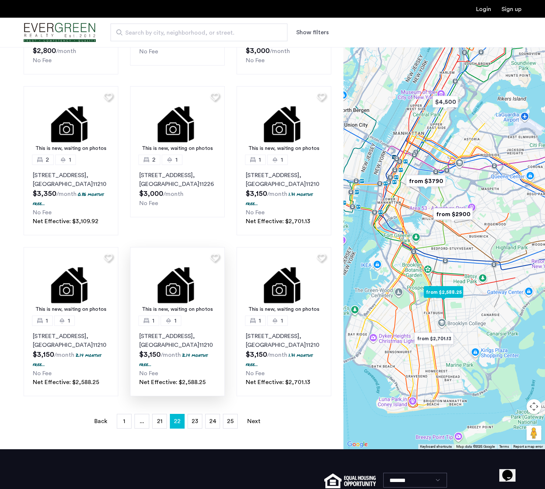
scroll to position [324, 0]
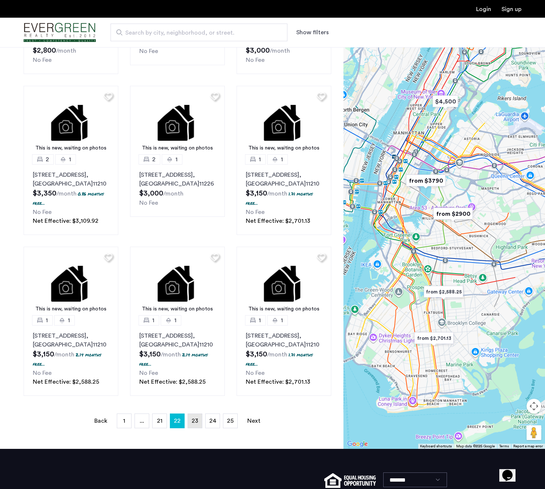
click at [196, 418] on span "23" at bounding box center [195, 421] width 7 height 6
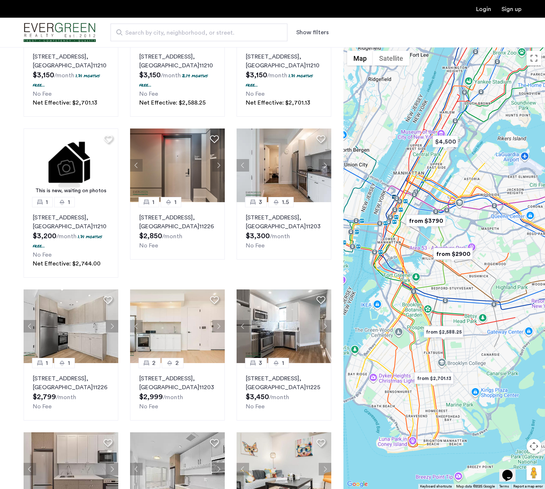
scroll to position [130, 0]
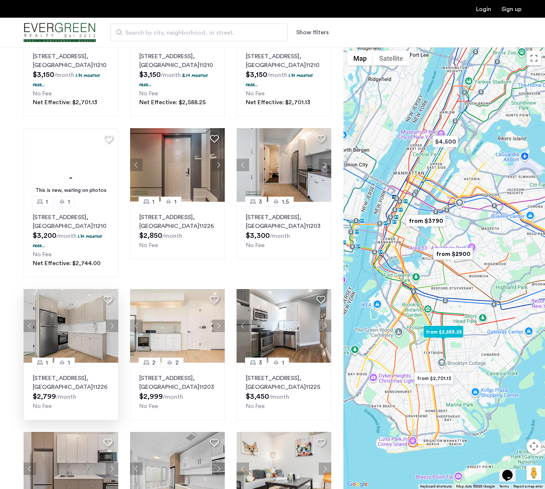
click at [112, 327] on button "Next apartment" at bounding box center [112, 326] width 13 height 13
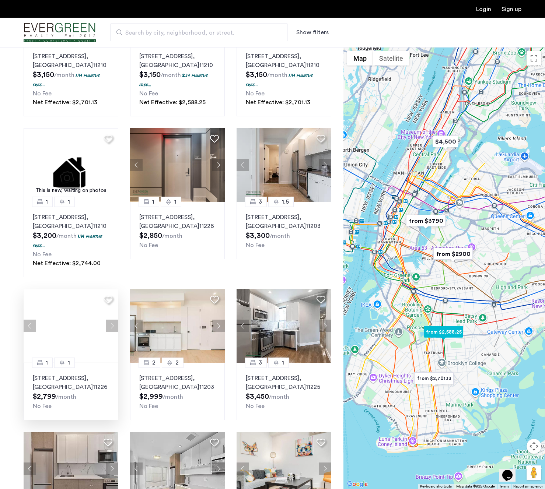
click at [112, 327] on button "Next apartment" at bounding box center [112, 326] width 13 height 13
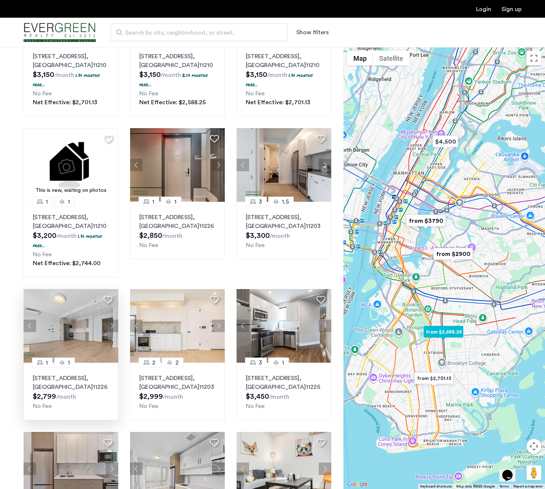
click at [112, 327] on button "Next apartment" at bounding box center [112, 326] width 13 height 13
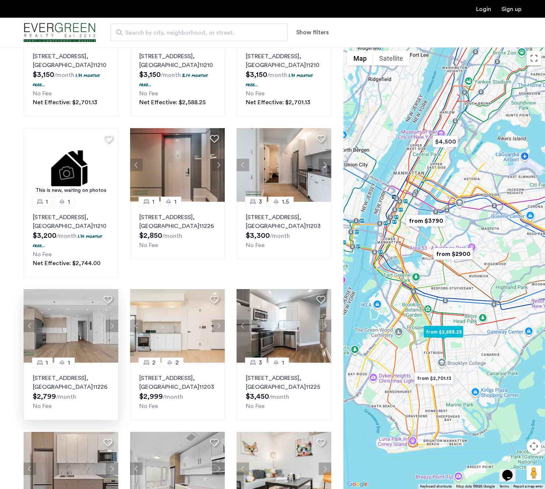
click at [112, 327] on button "Next apartment" at bounding box center [112, 326] width 13 height 13
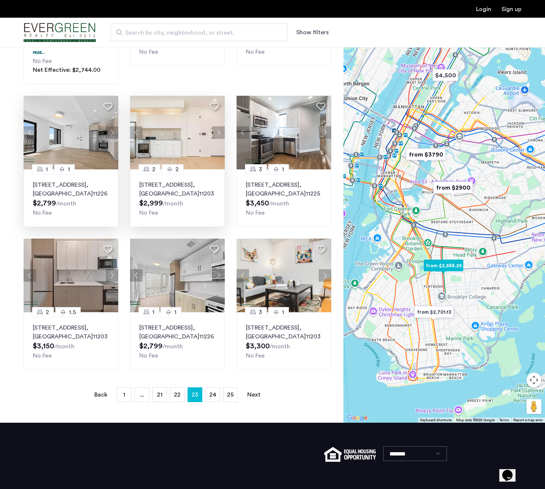
scroll to position [338, 0]
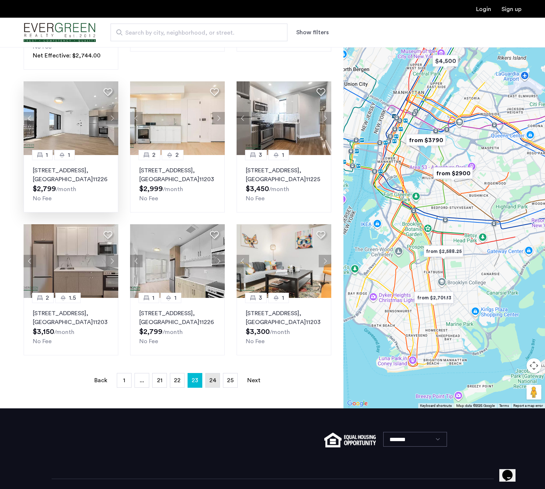
click at [212, 383] on span "24" at bounding box center [212, 381] width 7 height 6
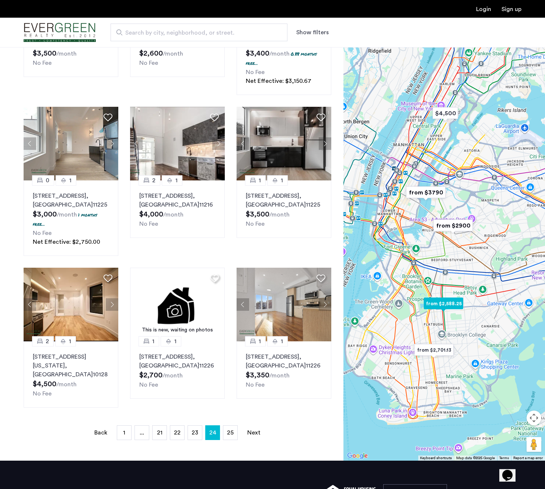
scroll to position [310, 0]
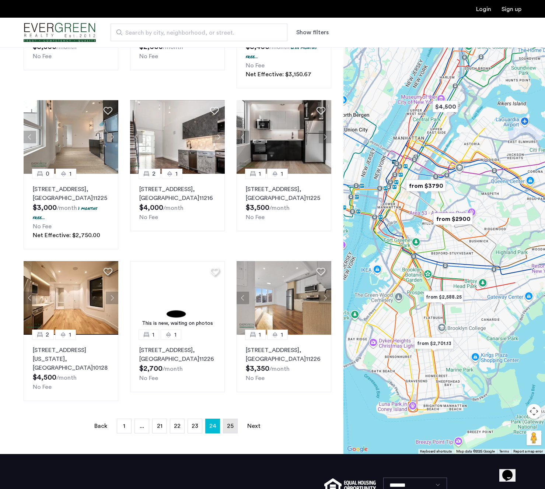
click at [228, 423] on span "25" at bounding box center [230, 426] width 7 height 6
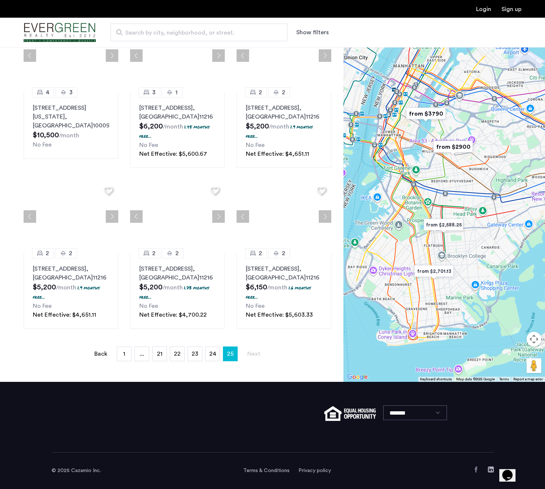
scroll to position [0, 0]
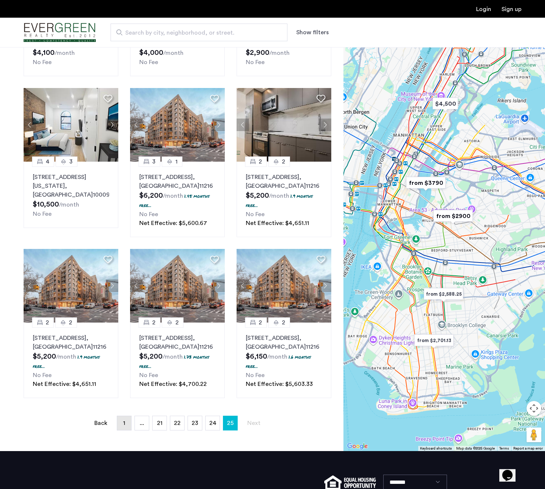
click at [122, 422] on link "page 1" at bounding box center [124, 423] width 14 height 14
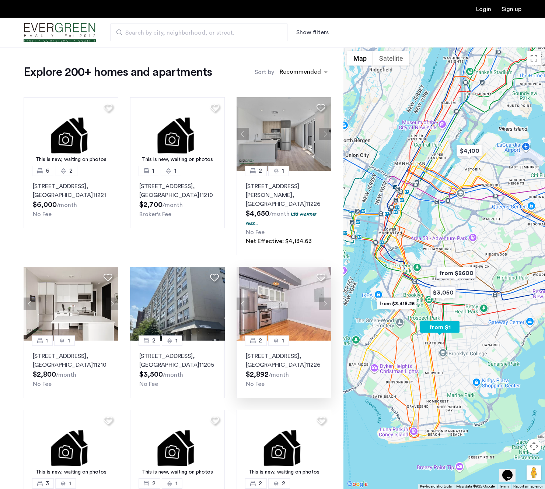
click at [325, 298] on button "Next apartment" at bounding box center [325, 304] width 13 height 13
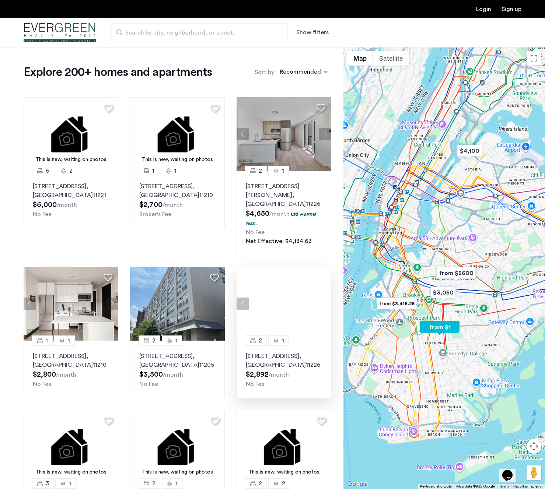
click at [325, 293] on div at bounding box center [283, 304] width 95 height 74
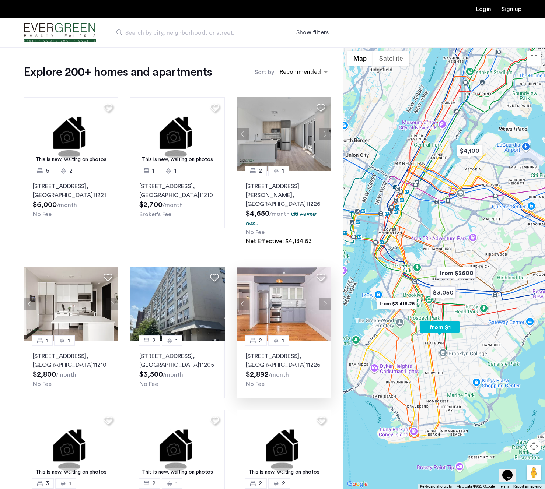
click at [325, 298] on button "Next apartment" at bounding box center [325, 304] width 13 height 13
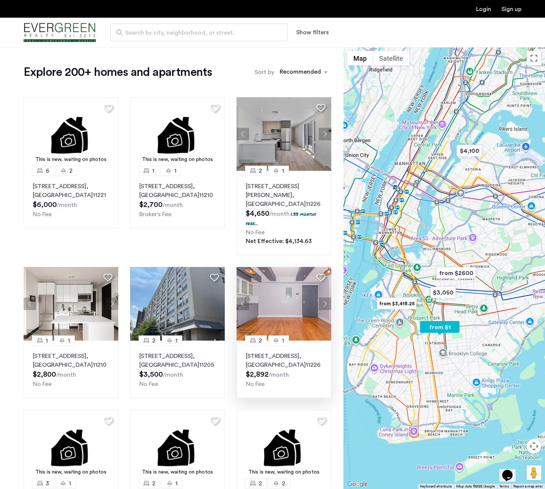
click at [325, 298] on button "Next apartment" at bounding box center [325, 304] width 13 height 13
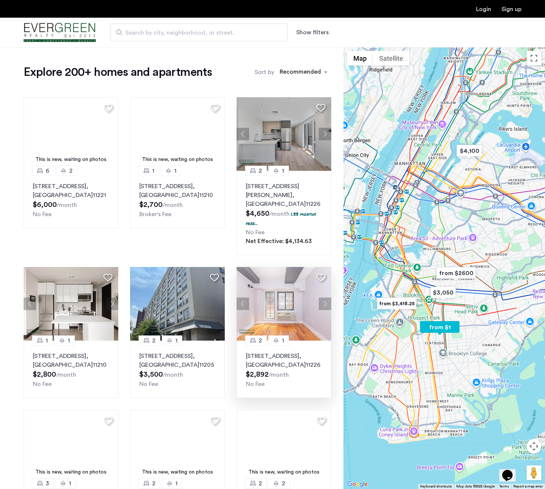
click at [325, 298] on button "Next apartment" at bounding box center [325, 304] width 13 height 13
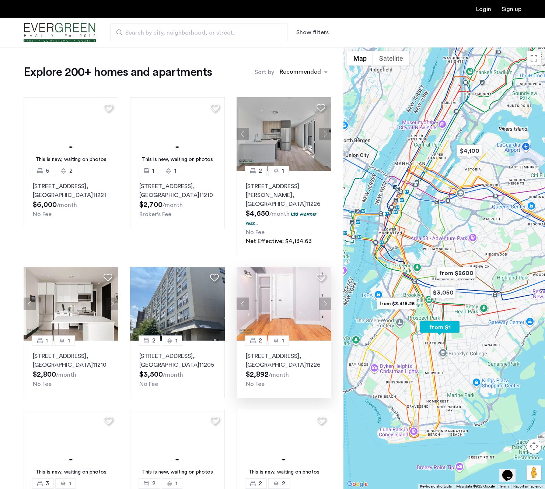
click at [325, 298] on button "Next apartment" at bounding box center [325, 304] width 13 height 13
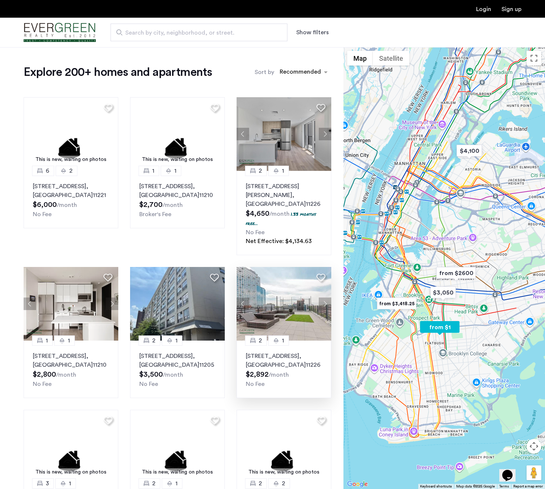
click at [325, 298] on button "Next apartment" at bounding box center [325, 304] width 13 height 13
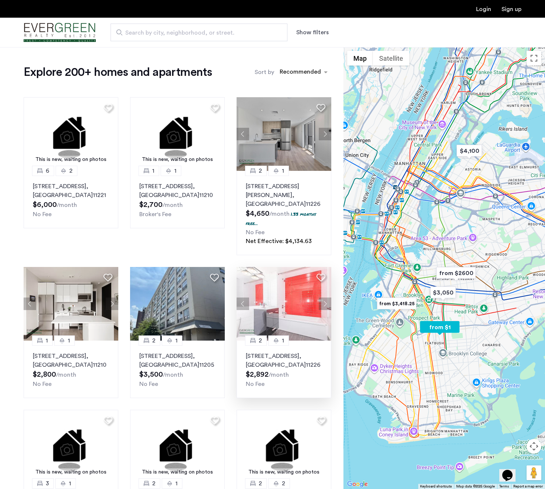
click at [325, 298] on button "Next apartment" at bounding box center [325, 304] width 13 height 13
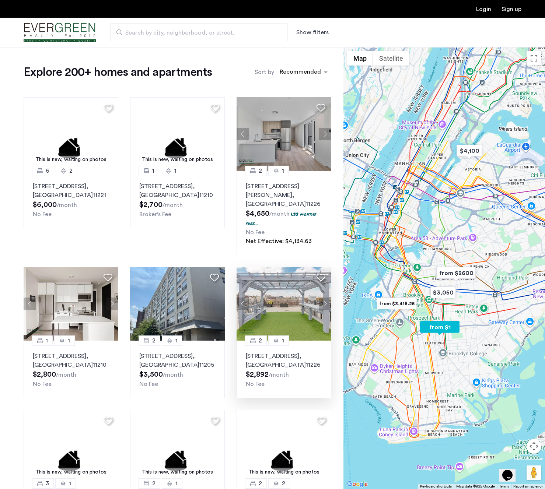
click at [325, 298] on button "Next apartment" at bounding box center [325, 304] width 13 height 13
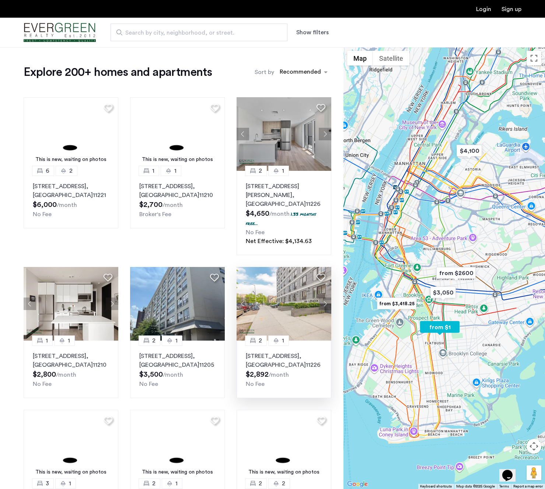
click at [325, 298] on button "Next apartment" at bounding box center [325, 304] width 13 height 13
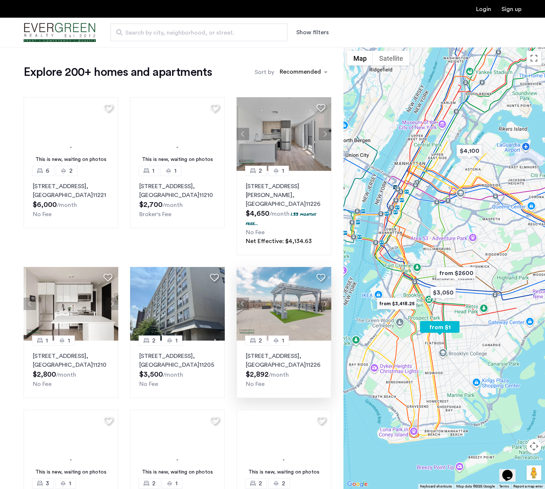
click at [325, 298] on button "Next apartment" at bounding box center [325, 304] width 13 height 13
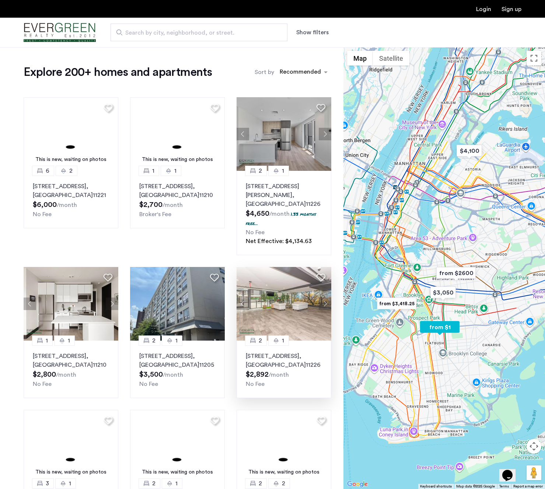
click at [325, 298] on button "Next apartment" at bounding box center [325, 304] width 13 height 13
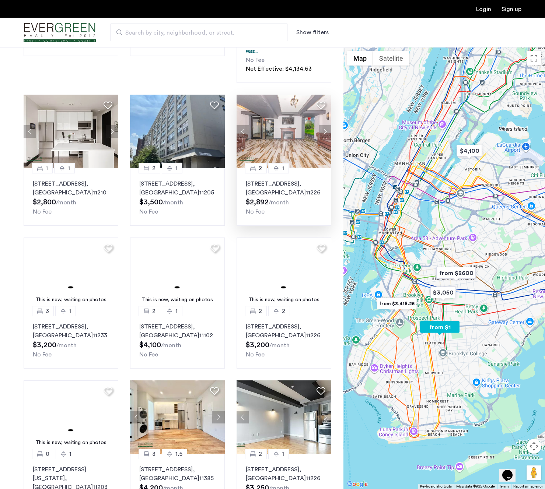
scroll to position [286, 0]
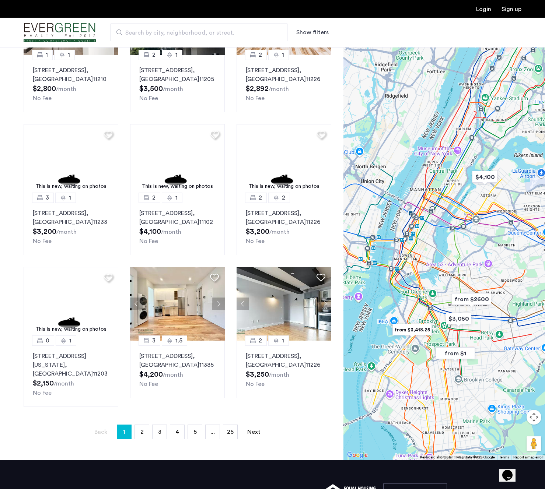
drag, startPoint x: 420, startPoint y: 178, endPoint x: 456, endPoint y: 303, distance: 130.0
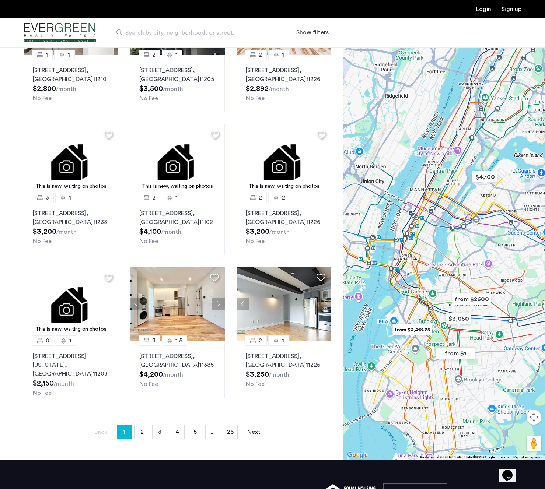
click at [456, 303] on div at bounding box center [443, 239] width 201 height 442
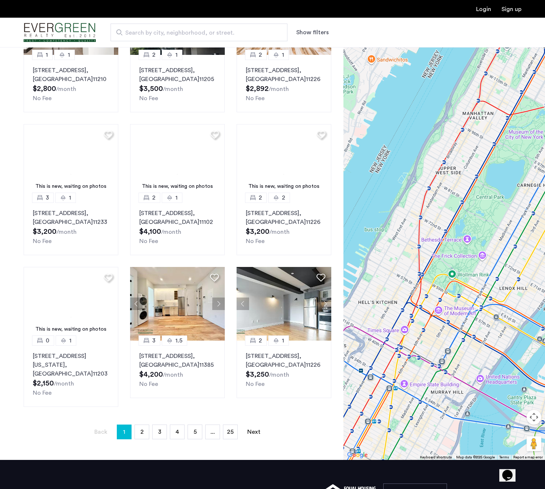
drag, startPoint x: 457, startPoint y: 255, endPoint x: 431, endPoint y: 353, distance: 101.9
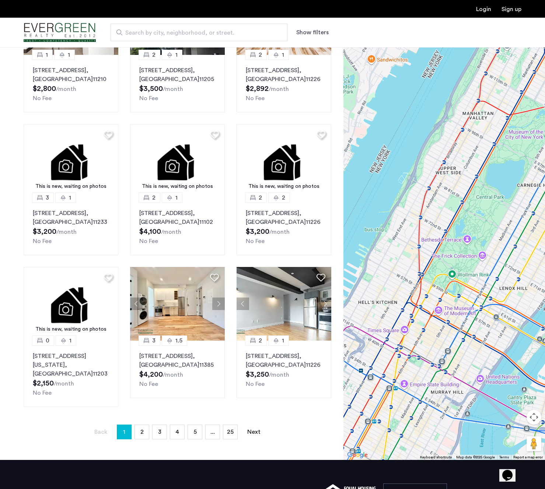
click at [431, 353] on div at bounding box center [443, 239] width 201 height 442
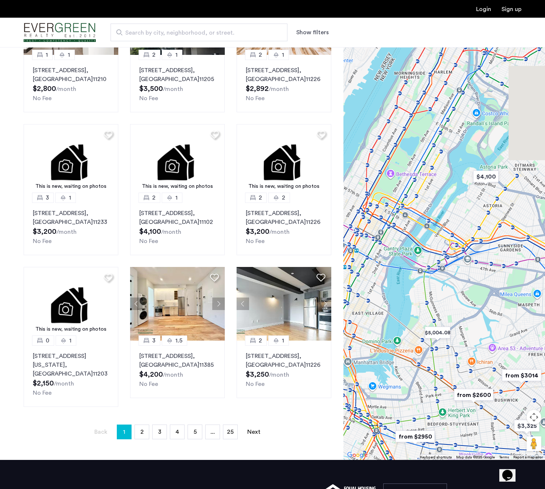
drag, startPoint x: 485, startPoint y: 413, endPoint x: 399, endPoint y: 306, distance: 136.7
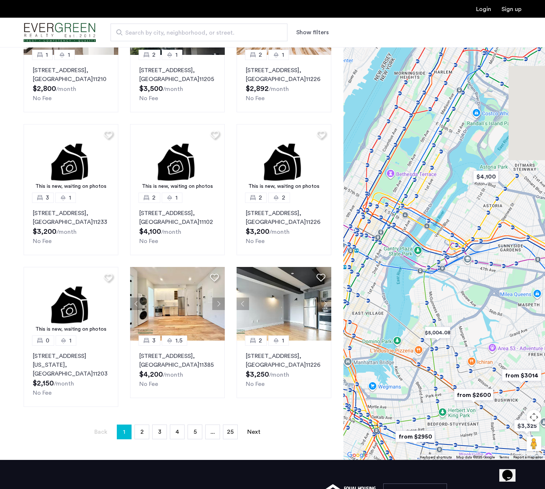
click at [399, 306] on div at bounding box center [443, 239] width 201 height 442
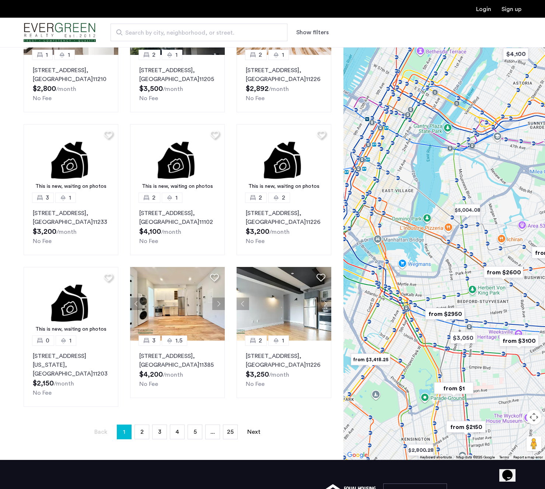
drag, startPoint x: 459, startPoint y: 363, endPoint x: 490, endPoint y: 252, distance: 114.9
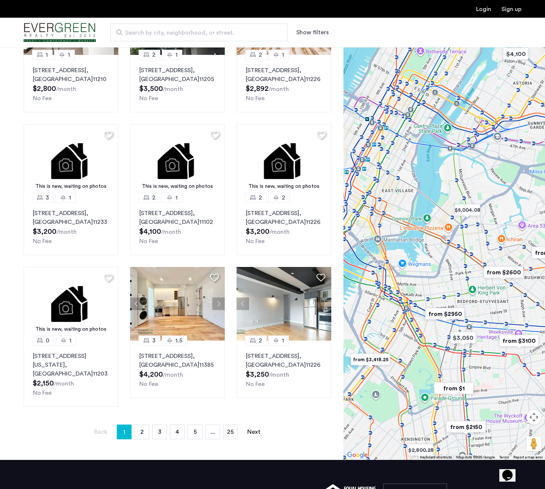
click at [490, 252] on div at bounding box center [443, 239] width 201 height 442
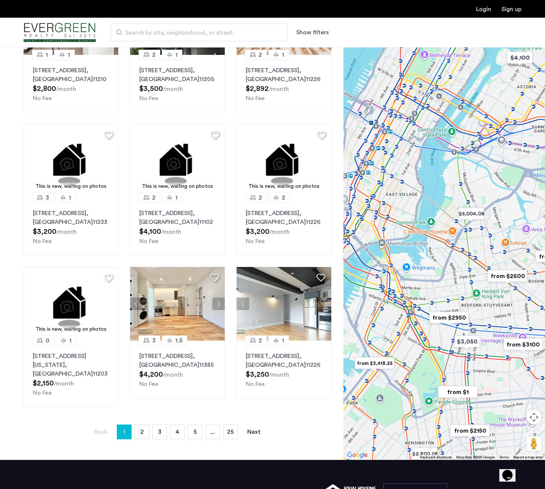
drag, startPoint x: 493, startPoint y: 386, endPoint x: 497, endPoint y: 384, distance: 4.5
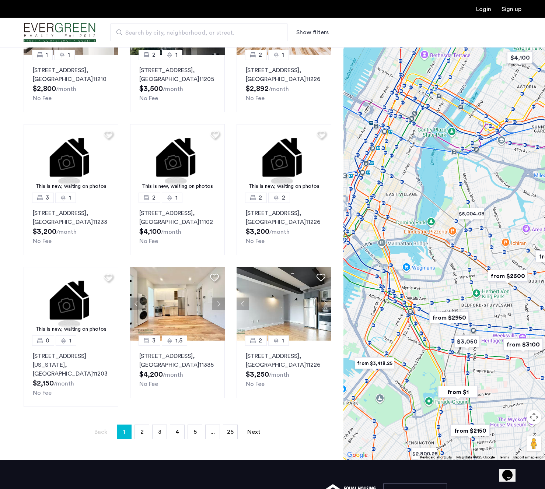
click at [497, 384] on div at bounding box center [443, 239] width 201 height 442
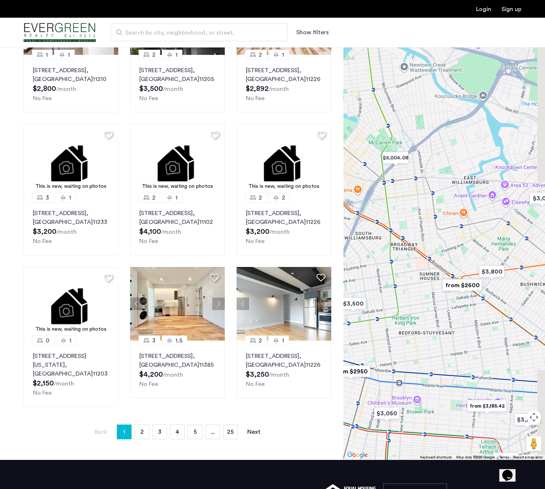
drag, startPoint x: 491, startPoint y: 366, endPoint x: 395, endPoint y: 358, distance: 96.5
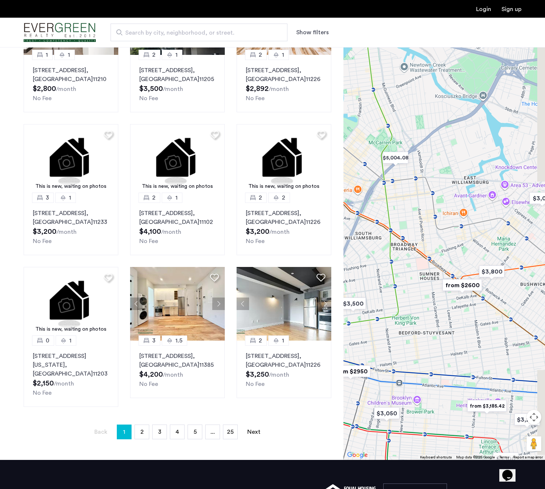
click at [395, 358] on div at bounding box center [443, 239] width 201 height 442
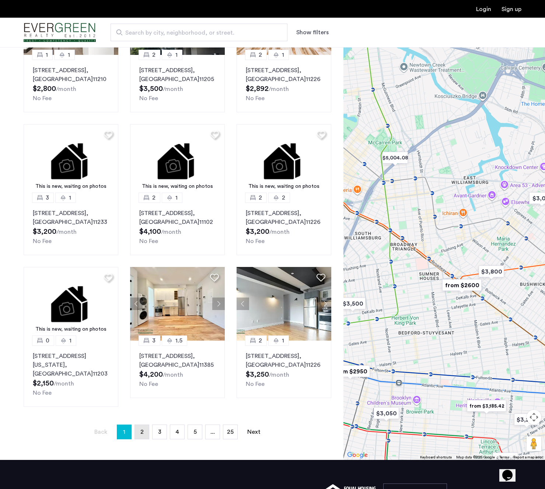
click at [138, 427] on link "page 2" at bounding box center [142, 432] width 14 height 14
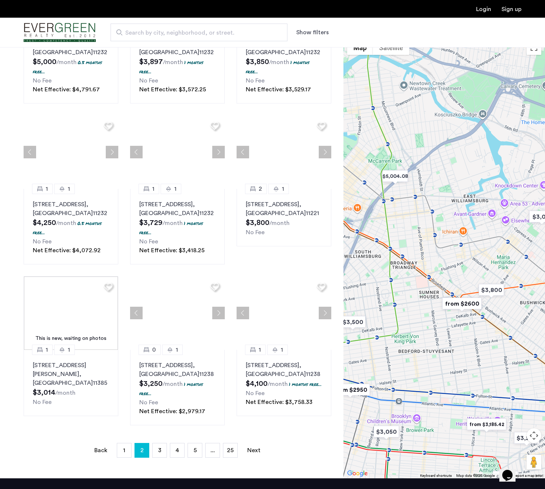
scroll to position [0, 0]
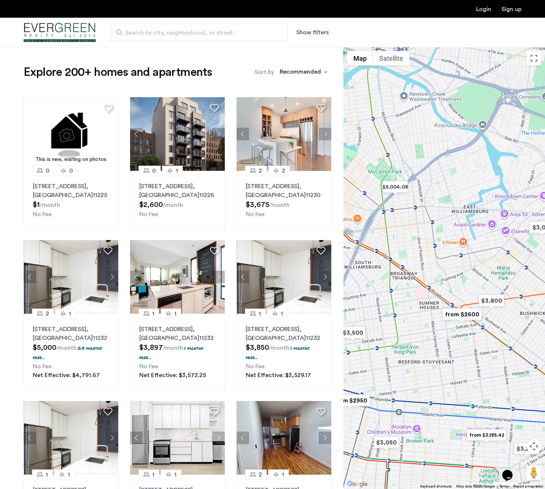
click at [308, 34] on button "Show filters" at bounding box center [312, 32] width 32 height 9
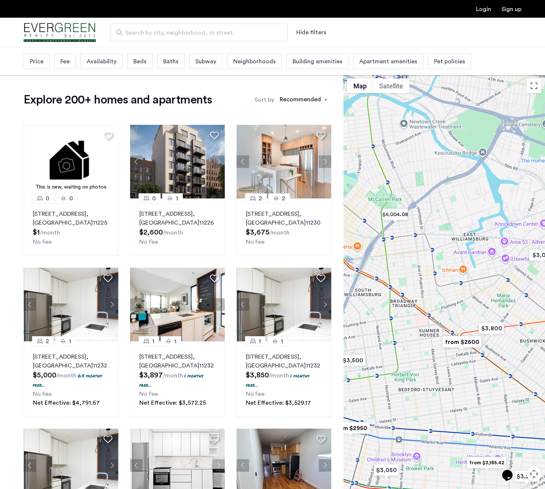
click at [373, 66] on span "Apartment amenities" at bounding box center [388, 61] width 58 height 9
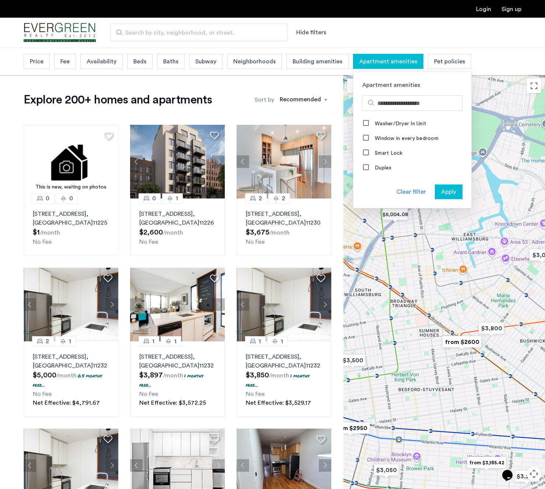
scroll to position [345, 0]
click at [365, 122] on div at bounding box center [366, 121] width 7 height 7
click at [445, 193] on span "Apply" at bounding box center [448, 191] width 15 height 9
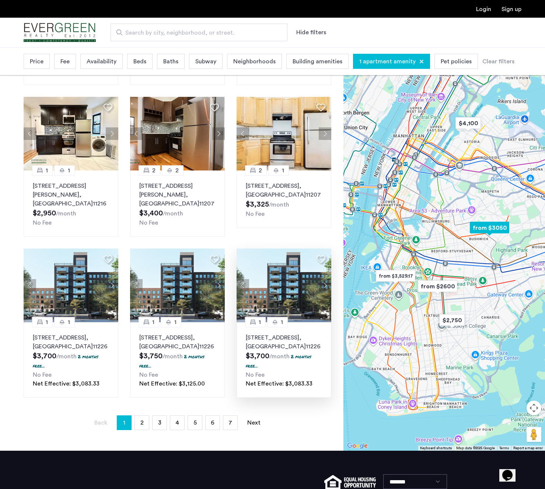
scroll to position [351, 0]
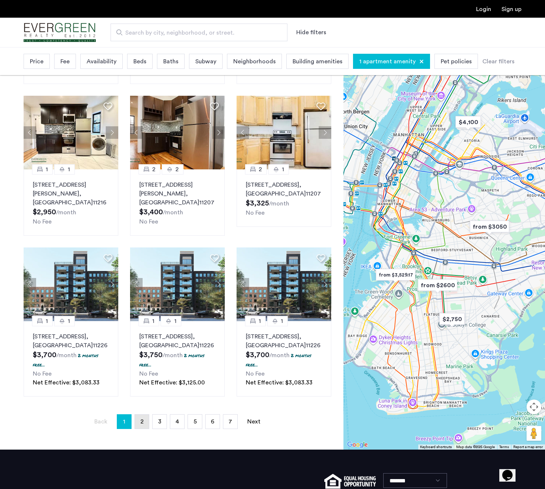
click at [140, 419] on span "2" at bounding box center [141, 422] width 3 height 6
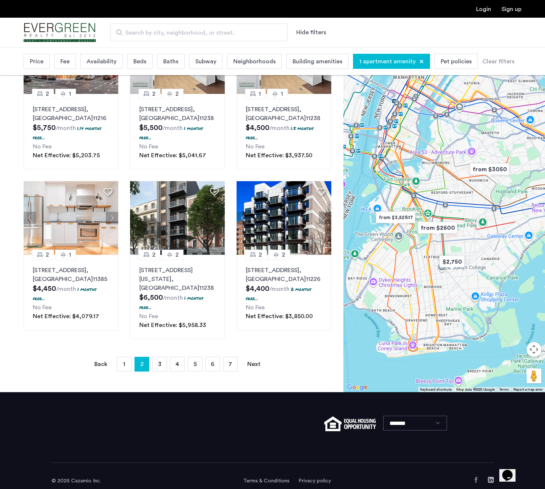
scroll to position [427, 0]
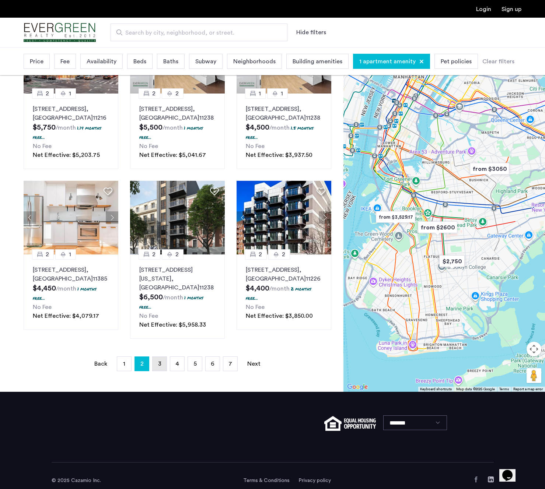
click at [158, 367] on span "3" at bounding box center [159, 364] width 3 height 6
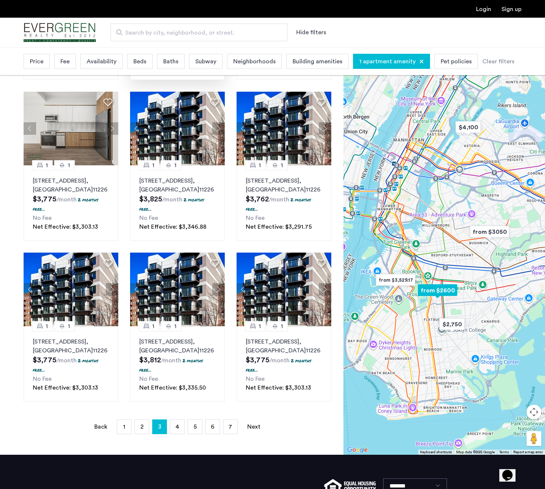
scroll to position [337, 0]
click at [177, 430] on span "4" at bounding box center [177, 427] width 4 height 6
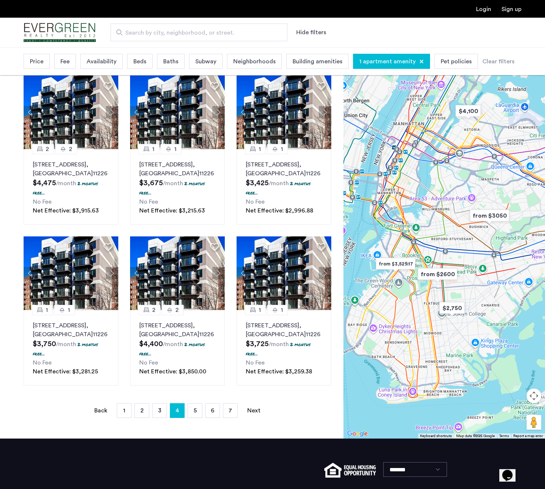
scroll to position [431, 0]
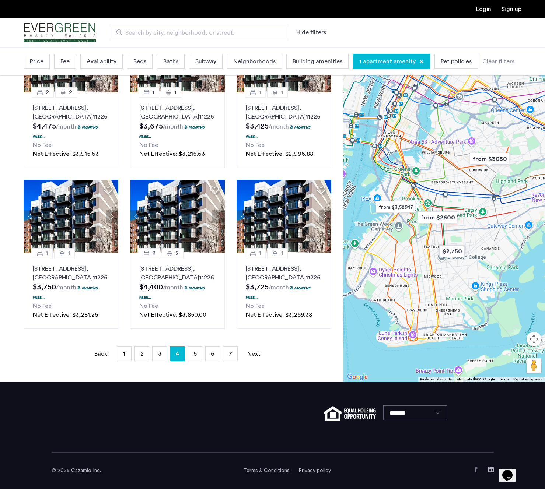
click at [198, 361] on div "Explore 80 homes and apartments Sort by Recommended 2 2 [STREET_ADDRESS] $4,487…" at bounding box center [171, 14] width 343 height 735
click at [194, 351] on span "5" at bounding box center [194, 354] width 3 height 6
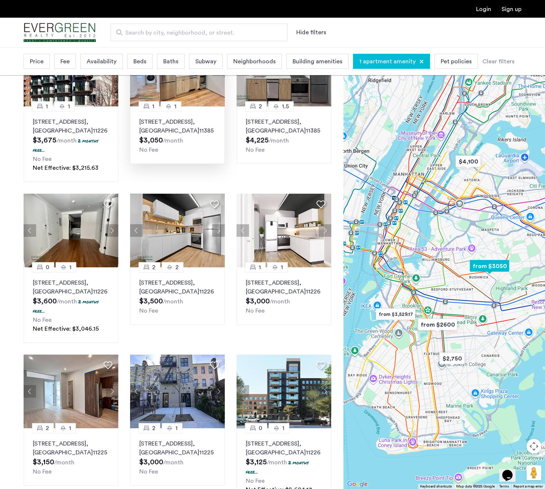
scroll to position [389, 0]
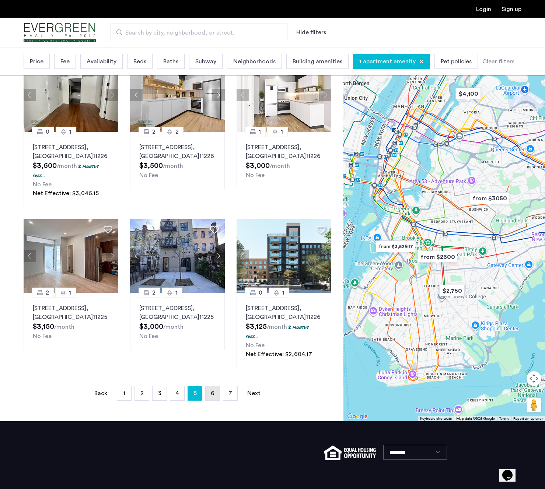
click at [212, 396] on span "6" at bounding box center [213, 393] width 4 height 6
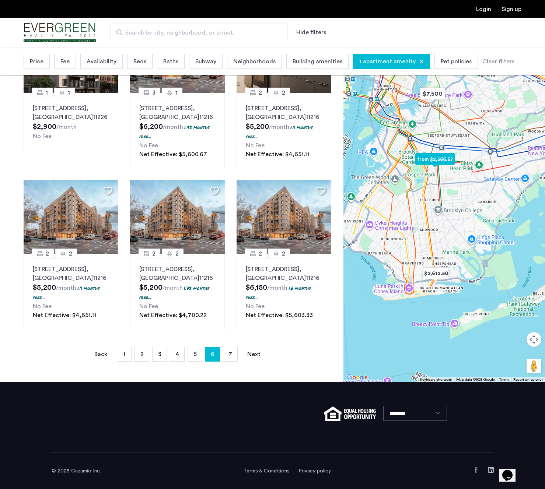
scroll to position [412, 0]
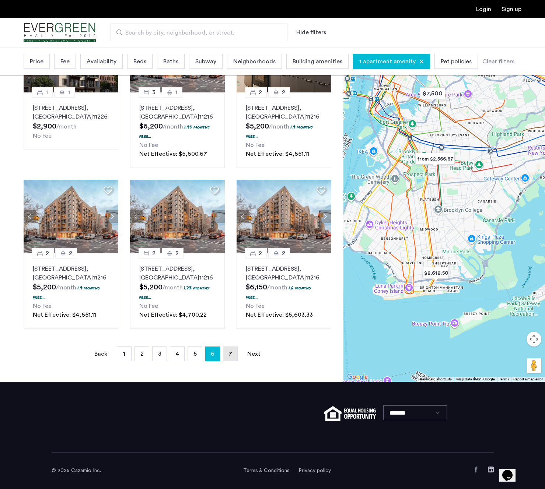
click at [229, 356] on span "7" at bounding box center [230, 354] width 4 height 6
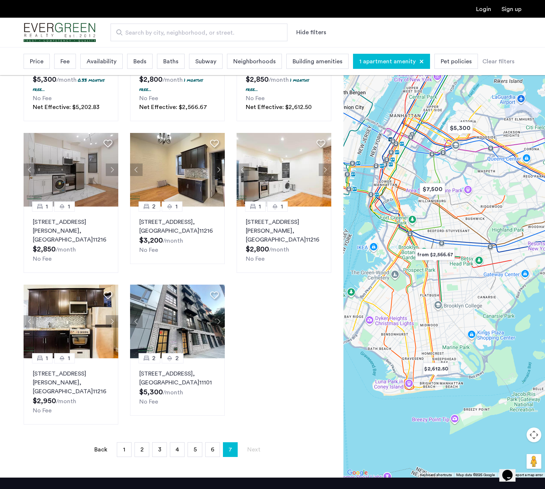
scroll to position [153, 0]
click at [66, 32] on img "Cazamio Logo" at bounding box center [60, 33] width 72 height 28
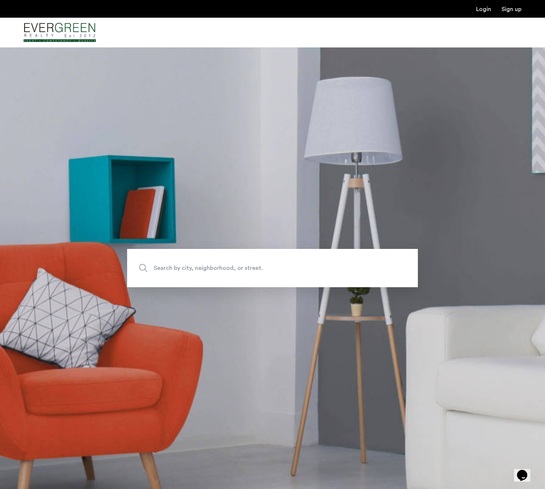
click at [212, 266] on span "Search by city, neighborhood, or street." at bounding box center [255, 268] width 203 height 10
click at [212, 266] on input "Search by city, neighborhood, or street." at bounding box center [272, 268] width 291 height 38
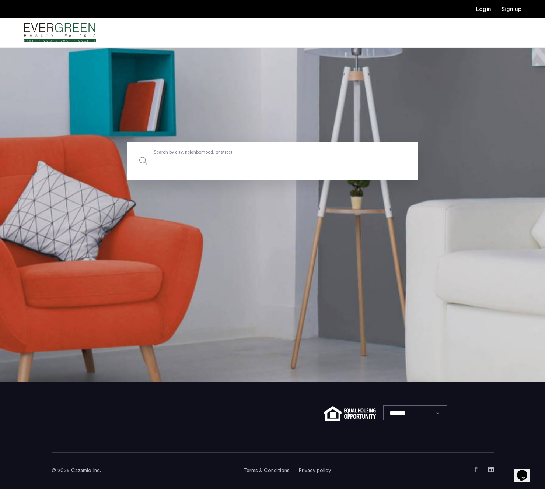
click at [229, 160] on input "Search by city, neighborhood, or street." at bounding box center [272, 161] width 291 height 38
click at [76, 32] on img "Cazamio Logo" at bounding box center [60, 33] width 72 height 28
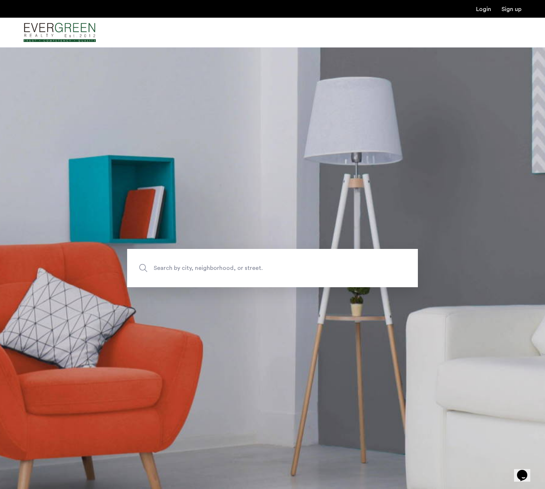
click at [225, 265] on span "Search by city, neighborhood, or street." at bounding box center [255, 268] width 203 height 10
click at [225, 265] on input "Search by city, neighborhood, or street." at bounding box center [272, 268] width 291 height 38
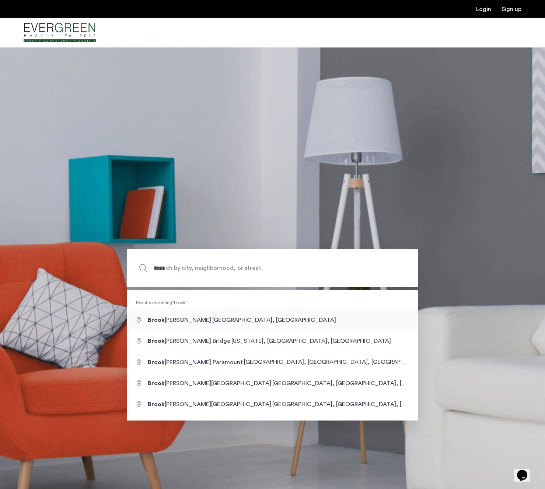
type input "**********"
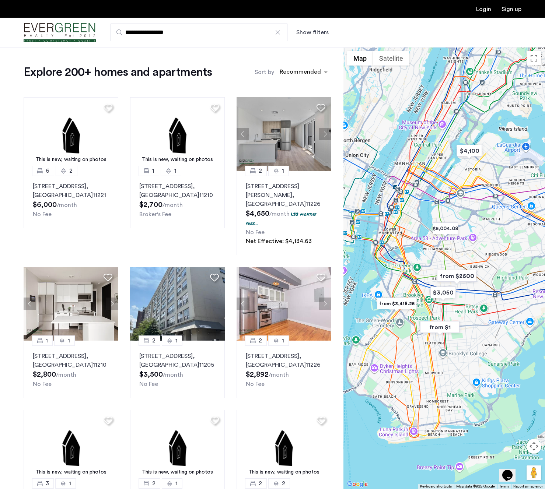
click at [319, 32] on button "Show filters" at bounding box center [312, 32] width 32 height 9
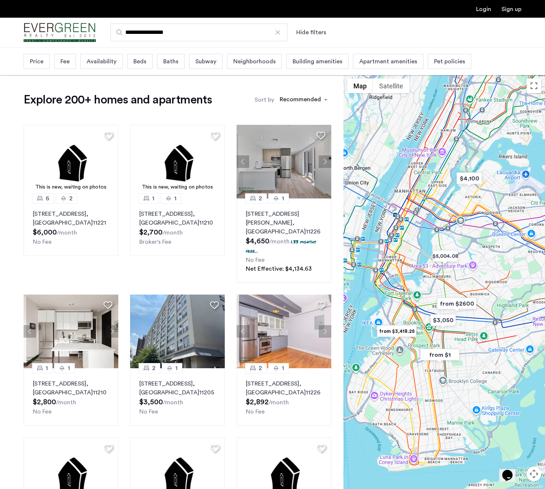
click at [374, 66] on span "Apartment amenities" at bounding box center [388, 61] width 58 height 9
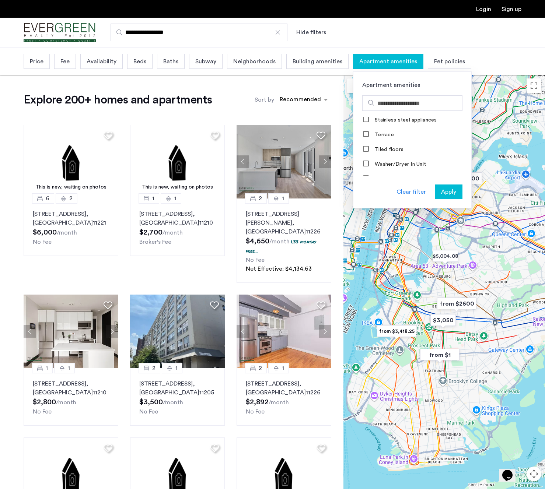
scroll to position [300, 0]
click at [446, 193] on span "Apply" at bounding box center [448, 191] width 15 height 9
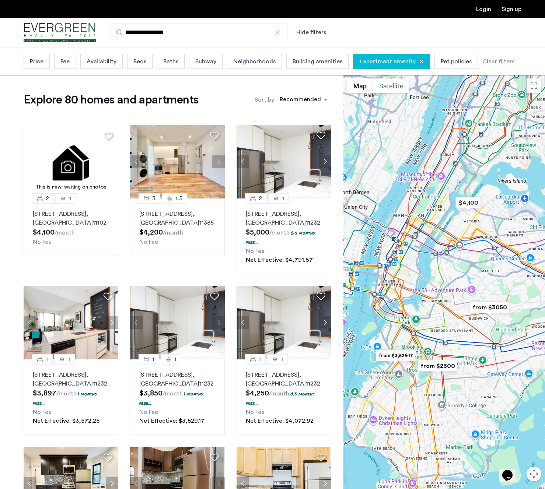
click at [34, 64] on span "Price" at bounding box center [37, 61] width 14 height 9
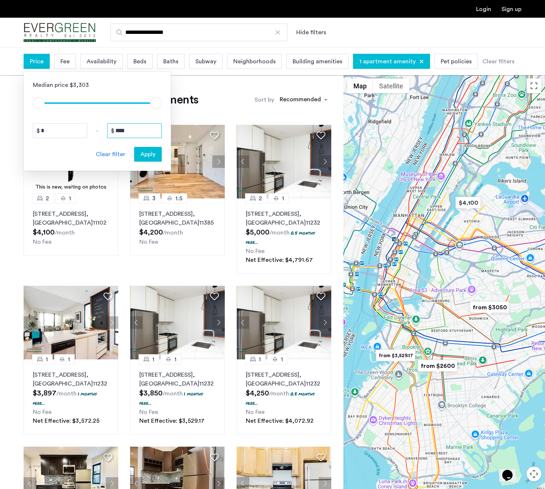
drag, startPoint x: 133, startPoint y: 132, endPoint x: 107, endPoint y: 129, distance: 25.6
click at [107, 129] on input "****" at bounding box center [134, 130] width 55 height 15
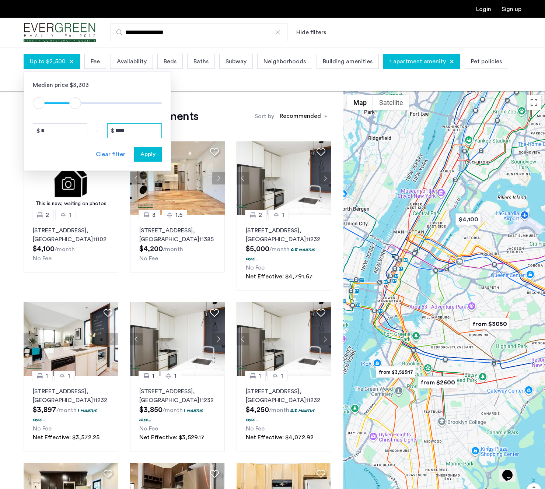
type input "****"
click at [144, 151] on span "Apply" at bounding box center [147, 154] width 15 height 9
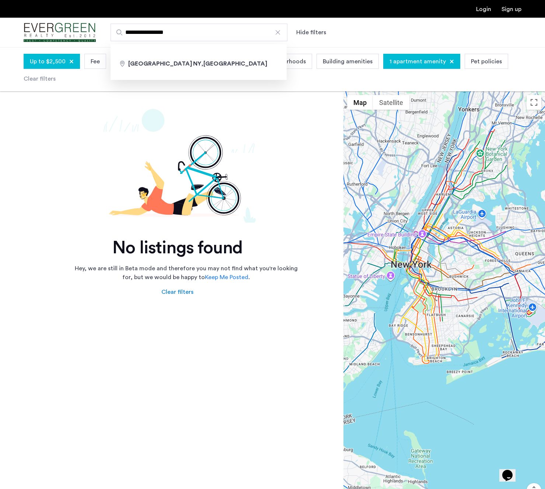
drag, startPoint x: 189, startPoint y: 35, endPoint x: 112, endPoint y: 35, distance: 77.0
click at [112, 35] on input "**********" at bounding box center [199, 33] width 177 height 18
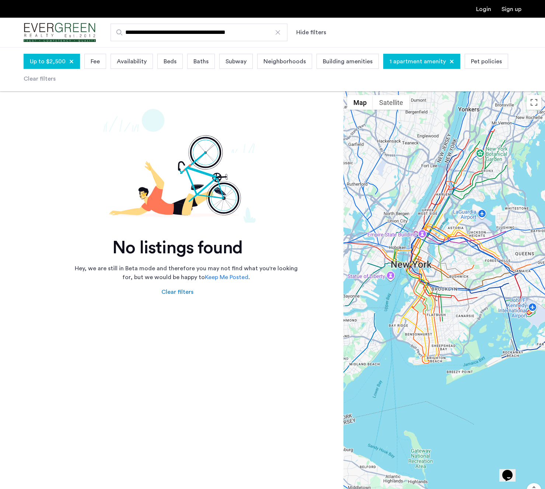
type input "**********"
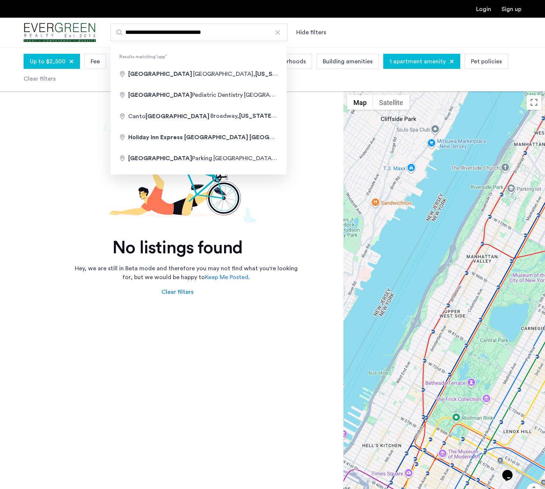
drag, startPoint x: 229, startPoint y: 33, endPoint x: 120, endPoint y: 31, distance: 109.4
click at [120, 31] on label "**********" at bounding box center [199, 33] width 177 height 18
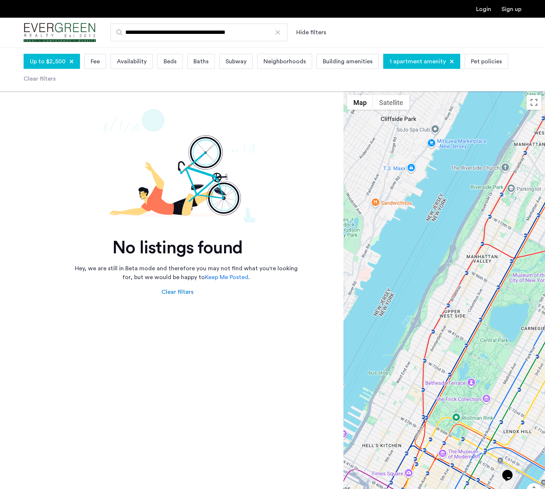
type input "**********"
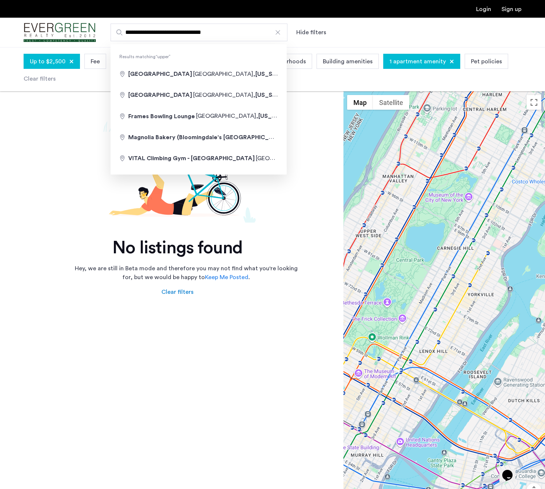
drag, startPoint x: 225, startPoint y: 32, endPoint x: 109, endPoint y: 25, distance: 116.6
click at [109, 26] on div "**********" at bounding box center [308, 33] width 425 height 18
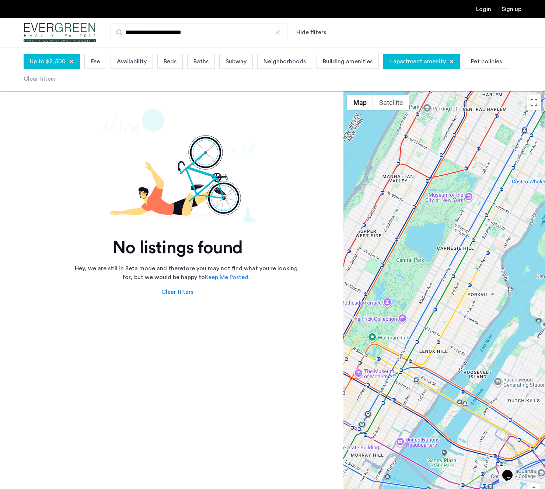
type input "**********"
